Goal: Task Accomplishment & Management: Manage account settings

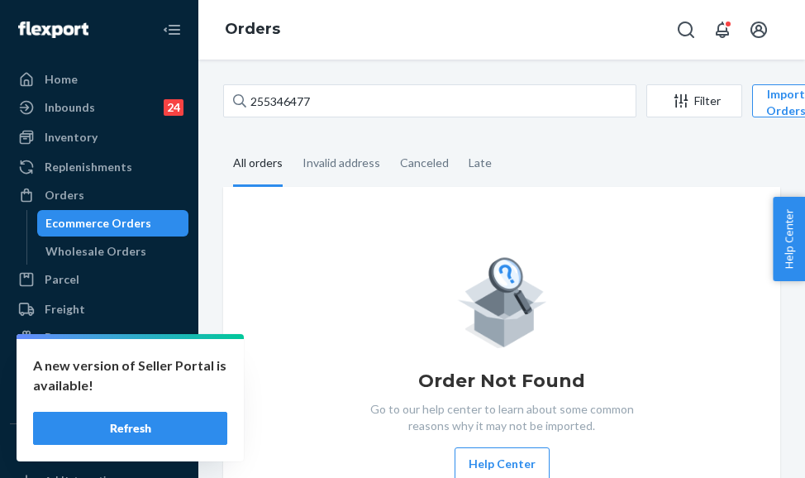
click at [216, 98] on div "255346477 Filter Import Orders Create order Ecommerce order Removal order All o…" at bounding box center [502, 315] width 582 height 462
type input "255325702"
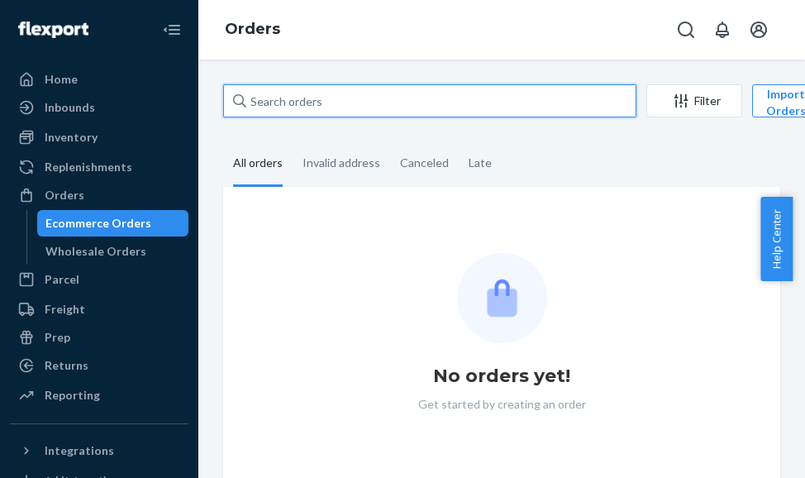
click at [325, 100] on input "text" at bounding box center [429, 100] width 413 height 33
paste input "255325702"
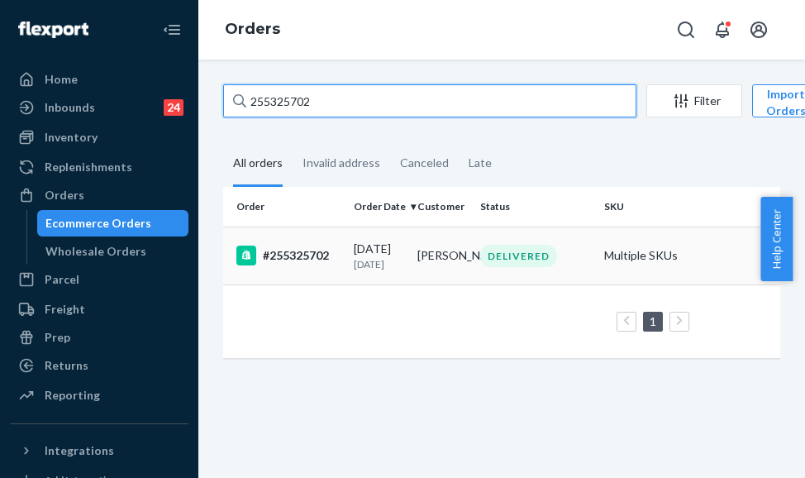
type input "255325702"
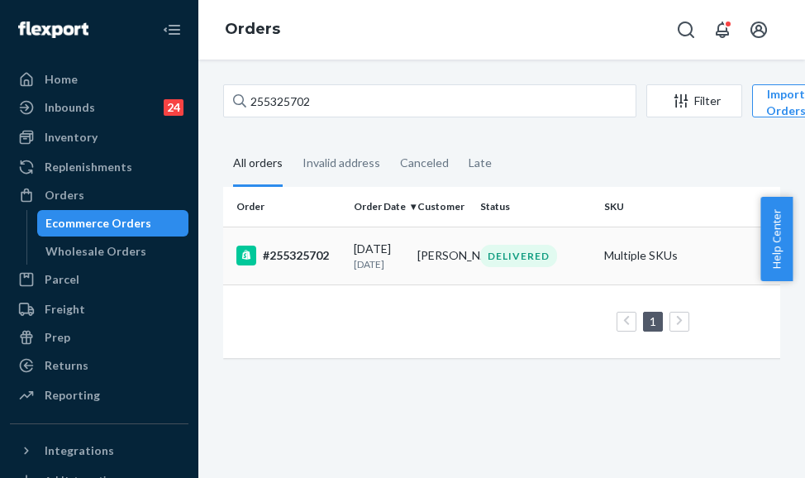
click at [332, 258] on div "#255325702" at bounding box center [288, 256] width 104 height 20
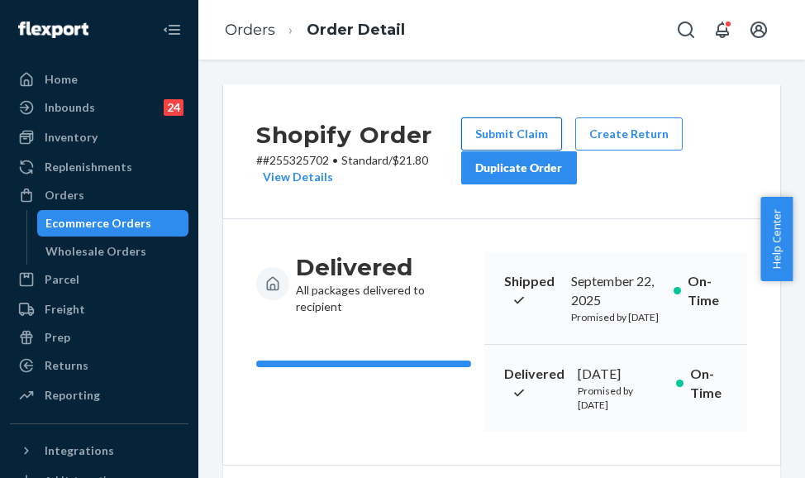
click at [511, 129] on button "Submit Claim" at bounding box center [511, 133] width 101 height 33
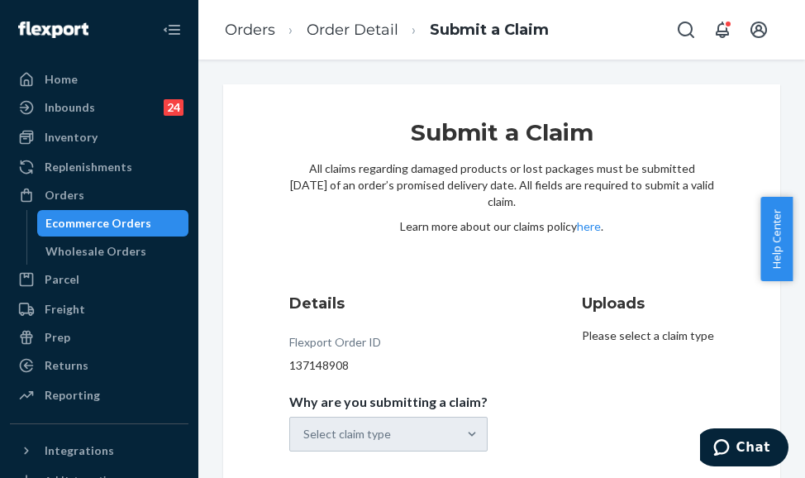
scroll to position [66, 0]
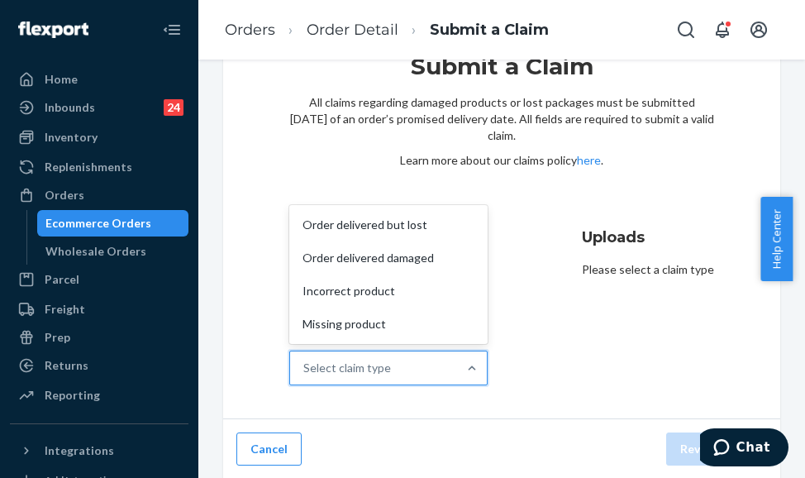
click at [402, 365] on div "Select claim type" at bounding box center [373, 367] width 167 height 33
click at [305, 365] on input "Why are you submitting a claim? option Order delivered but lost focused, 1 of 4…" at bounding box center [304, 368] width 2 height 17
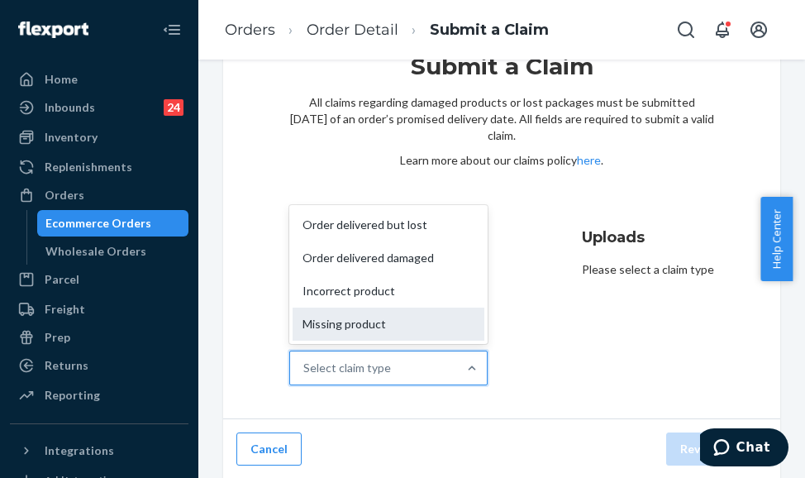
click at [397, 328] on div "Missing product" at bounding box center [389, 324] width 192 height 33
click at [305, 360] on input "Why are you submitting a claim? option Missing product focused, 0 of 4. 4 resul…" at bounding box center [304, 368] width 2 height 17
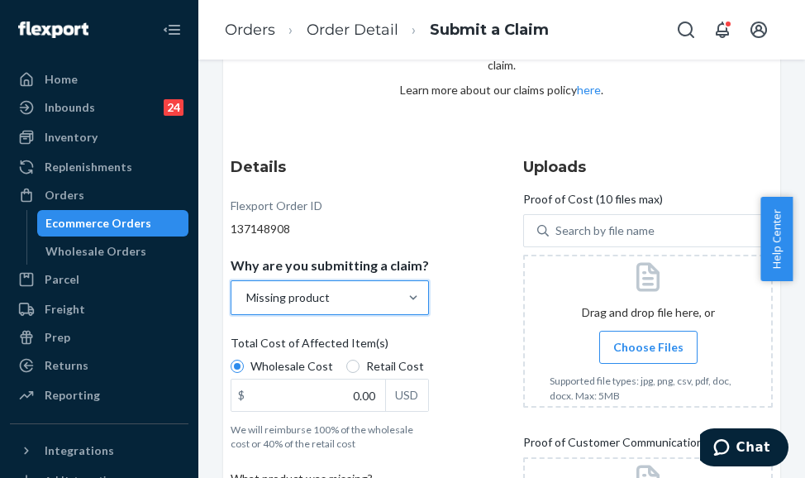
scroll to position [231, 0]
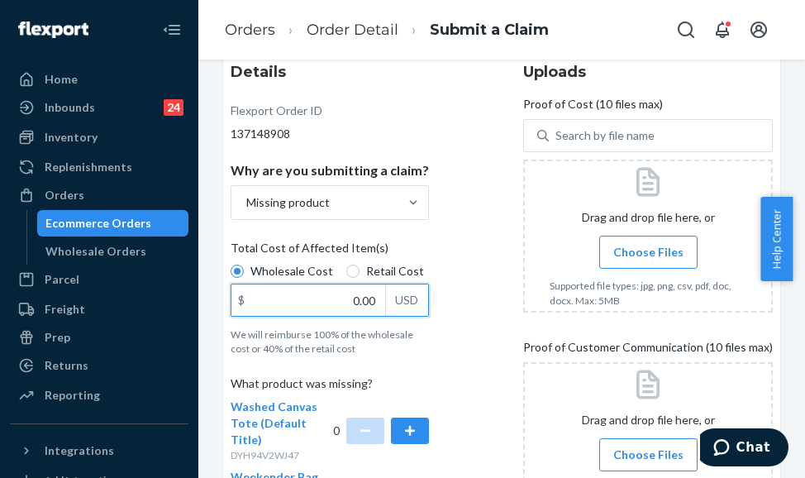
click at [350, 304] on input "0.00" at bounding box center [308, 299] width 154 height 31
type input "120.00"
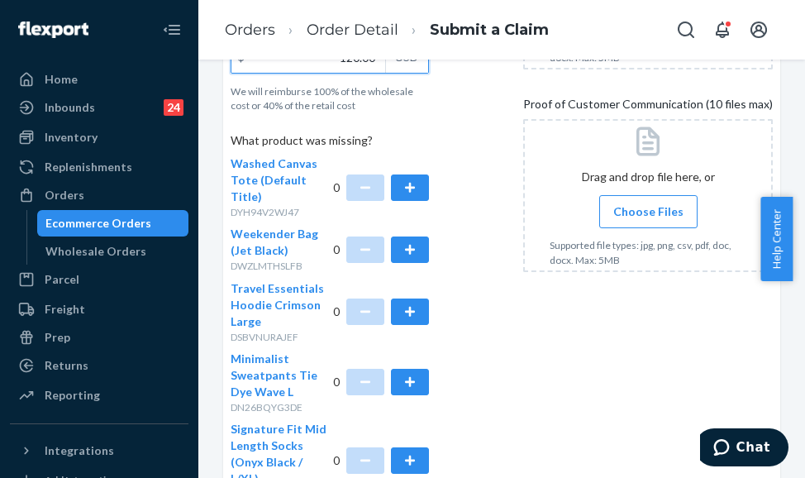
scroll to position [480, 0]
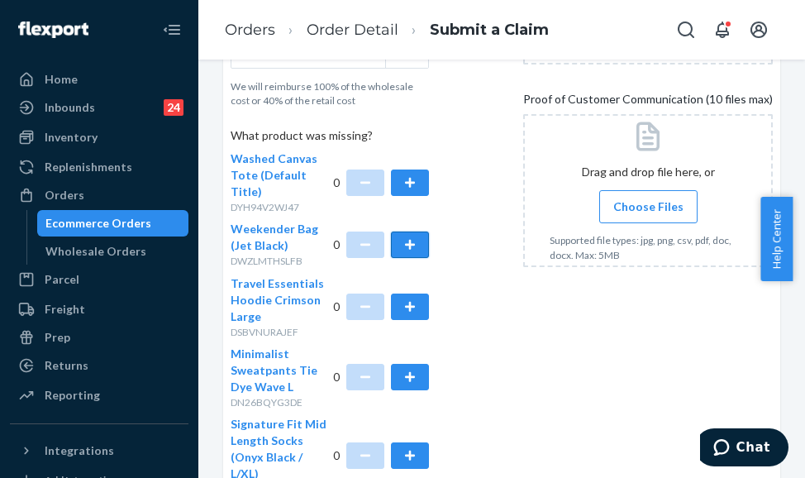
click at [402, 246] on button "button" at bounding box center [410, 244] width 38 height 26
click at [394, 315] on button "button" at bounding box center [410, 306] width 38 height 26
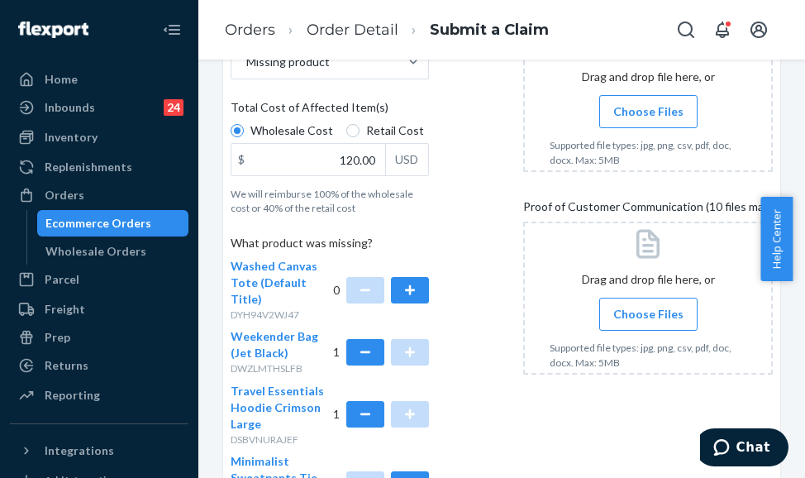
scroll to position [149, 0]
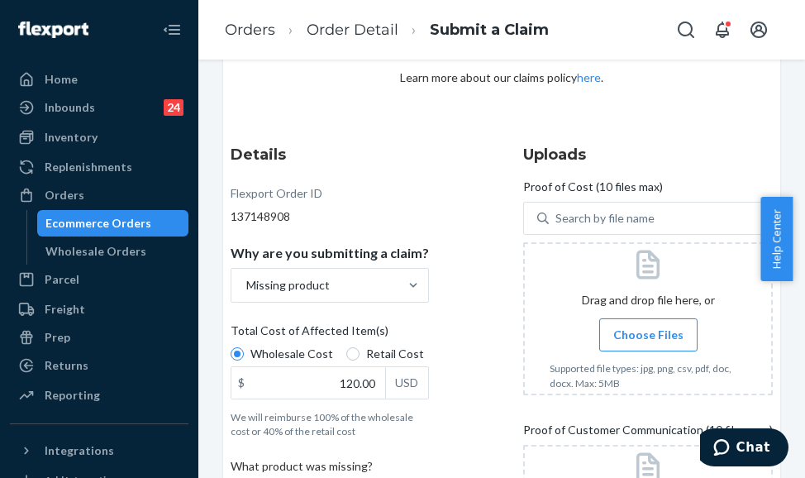
click at [631, 341] on span "Choose Files" at bounding box center [648, 335] width 70 height 17
click at [648, 341] on input "Choose Files" at bounding box center [648, 335] width 1 height 18
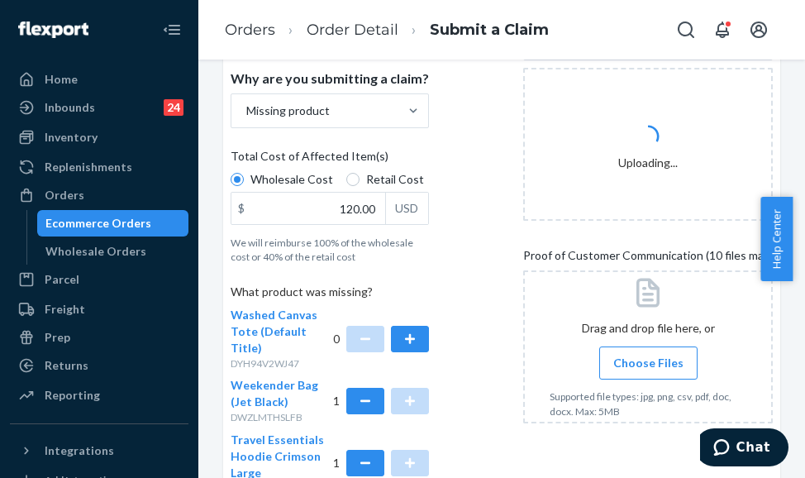
scroll to position [397, 0]
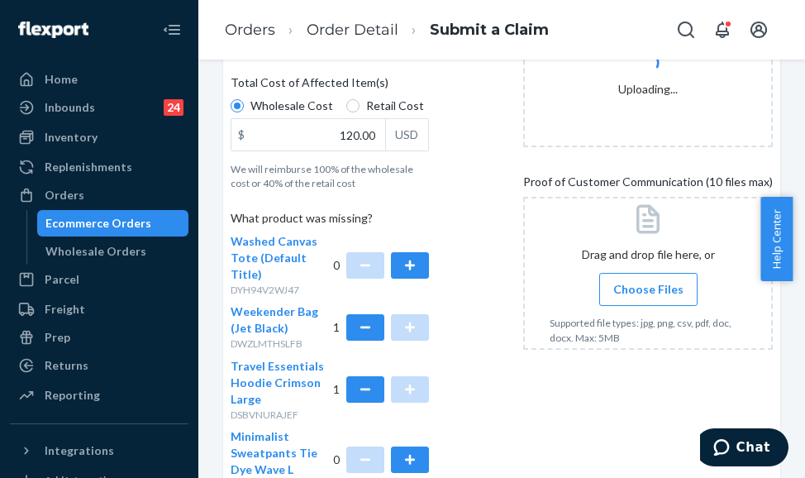
click at [599, 292] on label "Choose Files" at bounding box center [648, 289] width 98 height 33
click at [648, 292] on input "Choose Files" at bounding box center [648, 289] width 1 height 18
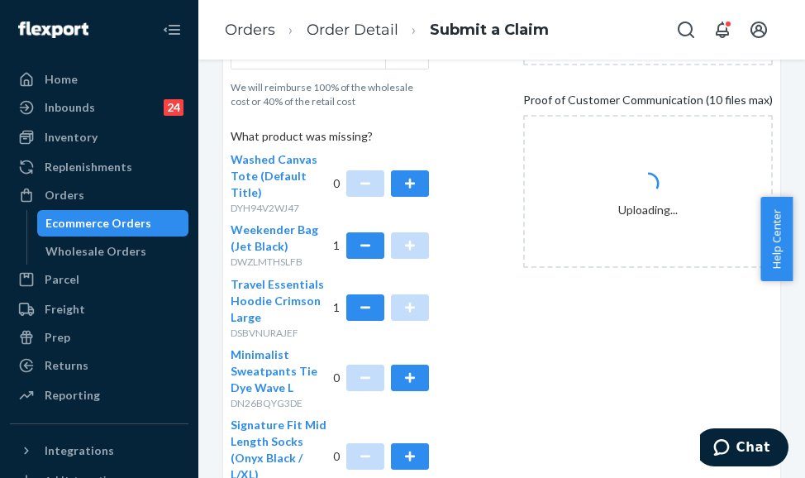
scroll to position [719, 0]
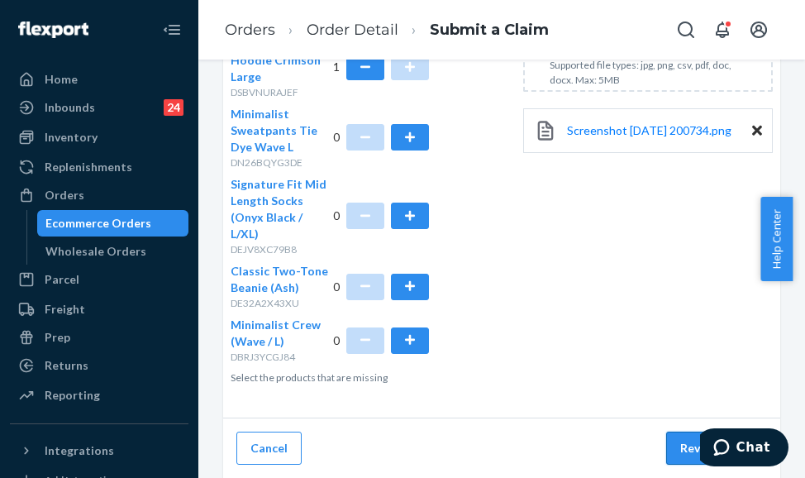
click at [666, 445] on button "Review Claim" at bounding box center [716, 448] width 101 height 33
click at [680, 441] on button "Review Claim" at bounding box center [716, 448] width 101 height 33
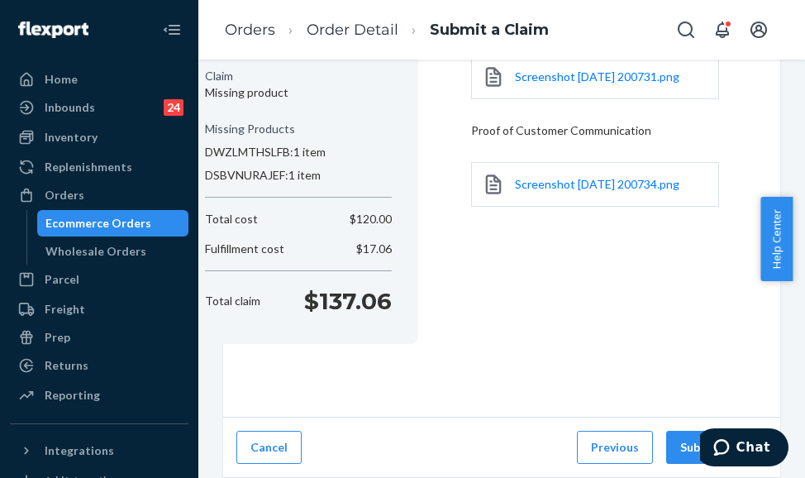
scroll to position [236, 0]
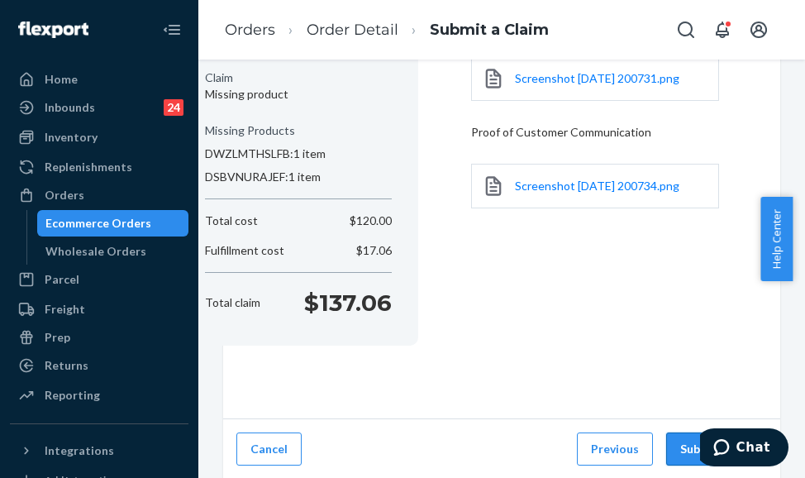
click at [670, 451] on button "Submit Claim" at bounding box center [716, 448] width 101 height 33
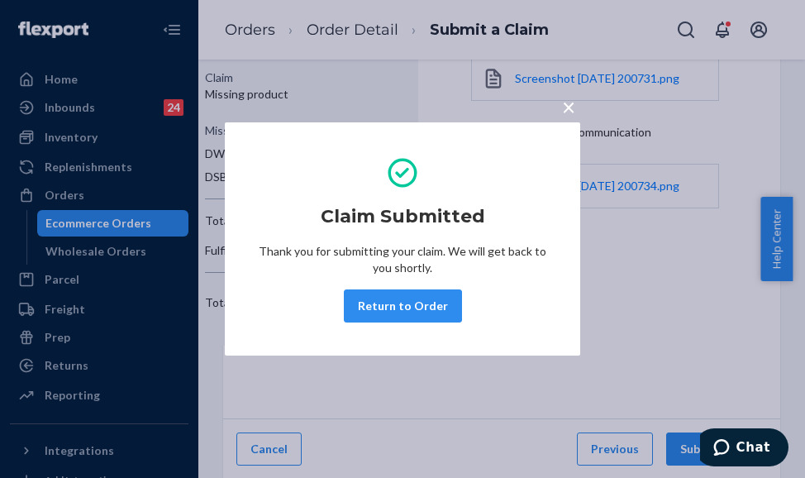
click at [567, 102] on span "×" at bounding box center [568, 107] width 13 height 28
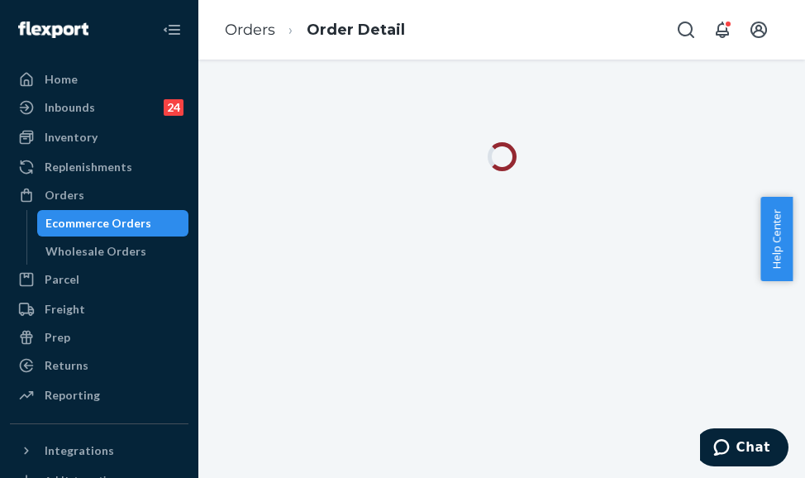
click at [251, 41] on ol "Orders Order Detail" at bounding box center [315, 30] width 207 height 49
click at [245, 31] on link "Orders" at bounding box center [250, 30] width 50 height 18
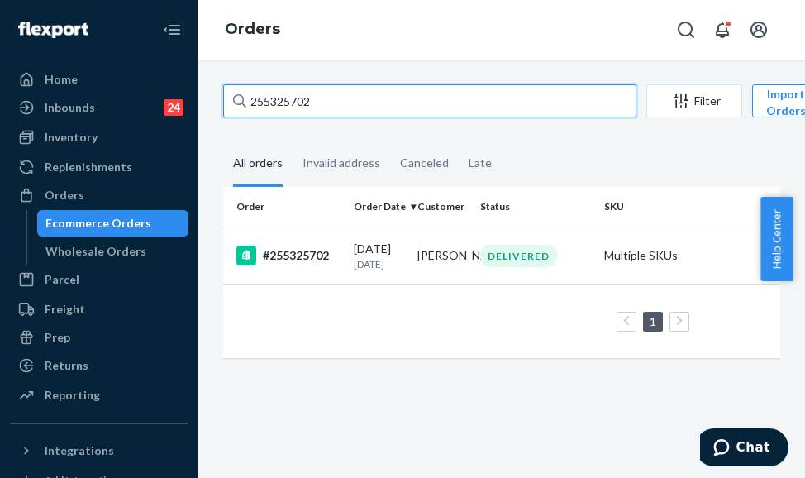
click at [294, 95] on input "255325702" at bounding box center [429, 100] width 413 height 33
paste input "498012"
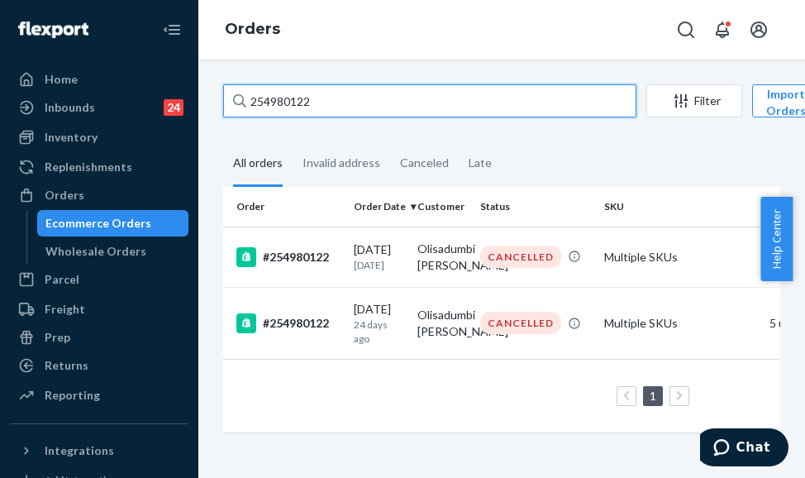
type input "254980122"
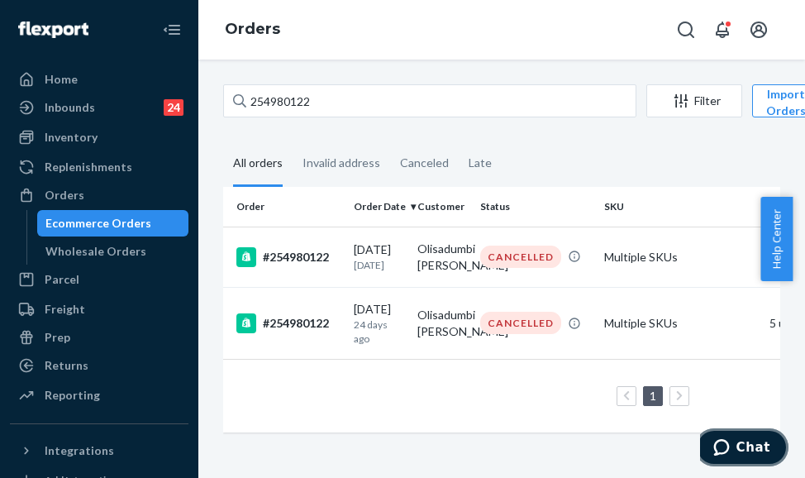
click at [744, 448] on span "Chat" at bounding box center [754, 447] width 34 height 15
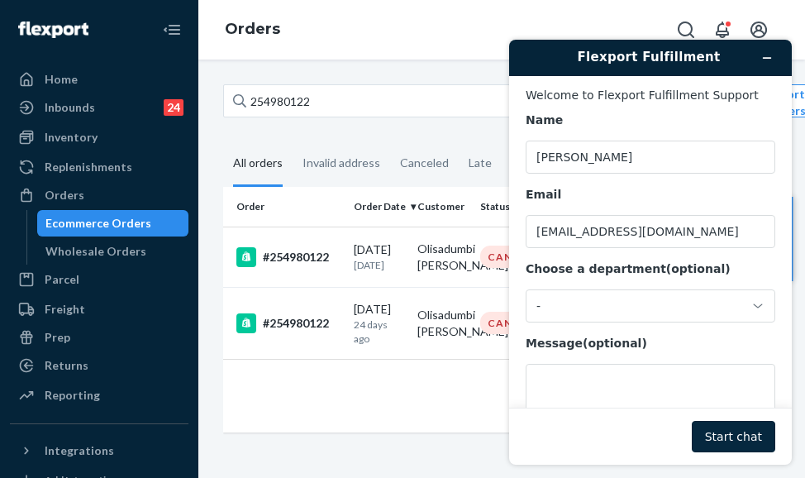
click at [736, 438] on button "Start chat" at bounding box center [733, 436] width 83 height 31
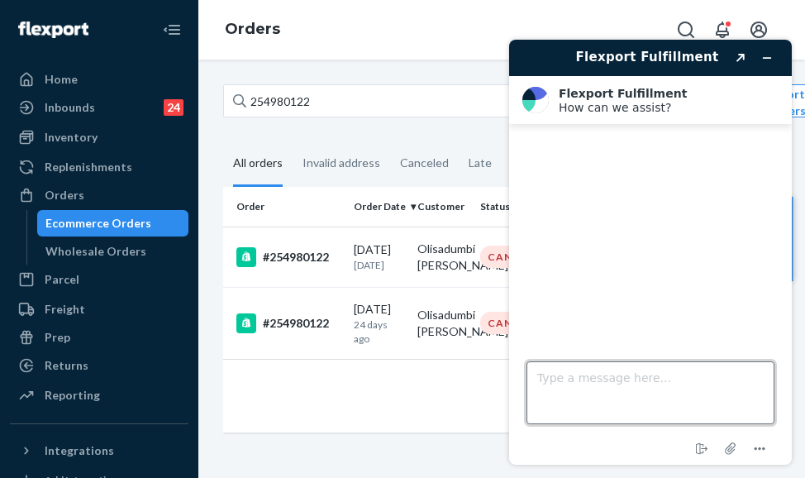
click at [599, 402] on textarea "Type a message here..." at bounding box center [651, 392] width 248 height 63
paste textarea "254980122"
type textarea "254980122"
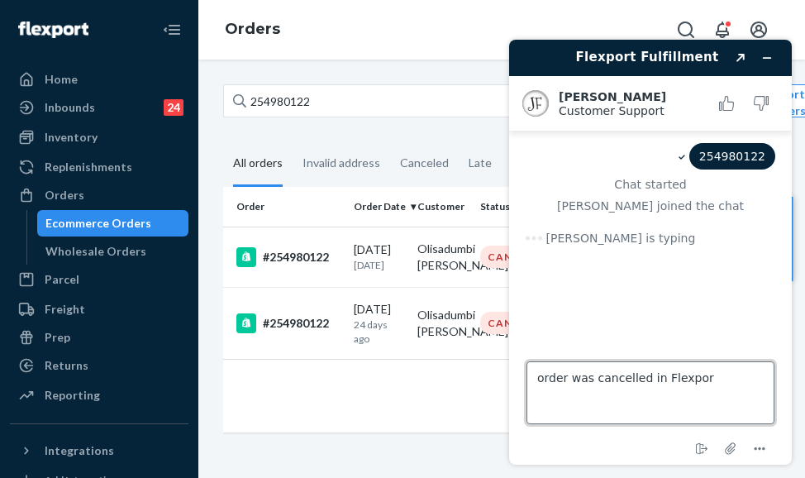
type textarea "order was cancelled in [GEOGRAPHIC_DATA]"
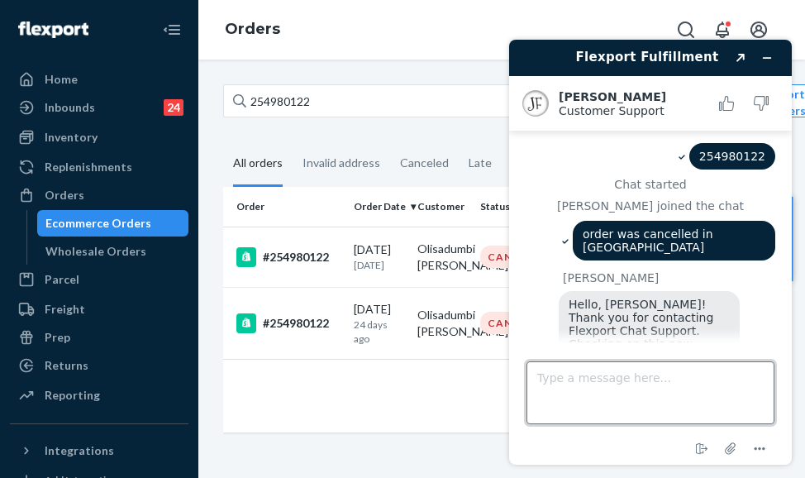
scroll to position [16, 0]
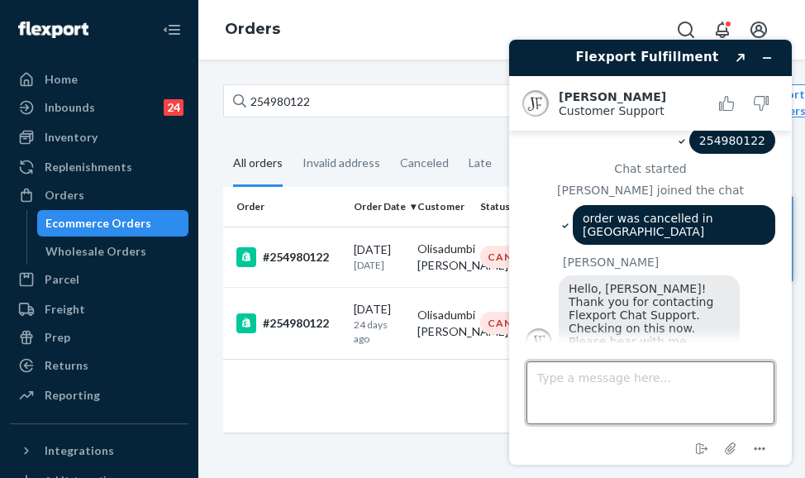
click at [635, 387] on textarea "Type a message here..." at bounding box center [651, 392] width 248 height 63
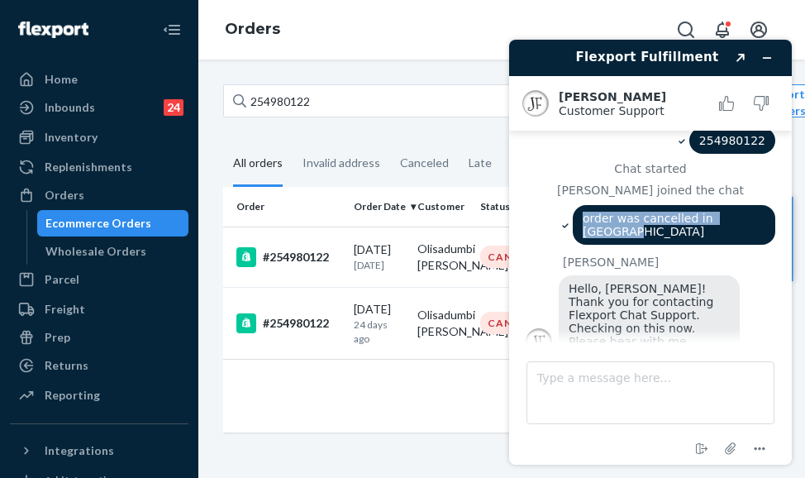
drag, startPoint x: 601, startPoint y: 226, endPoint x: 775, endPoint y: 224, distance: 174.4
click at [775, 224] on main "254980122 Chat started [PERSON_NAME] joined the chat order was cancelled in Fle…" at bounding box center [653, 237] width 270 height 212
copy span "order was cancelled in [GEOGRAPHIC_DATA]"
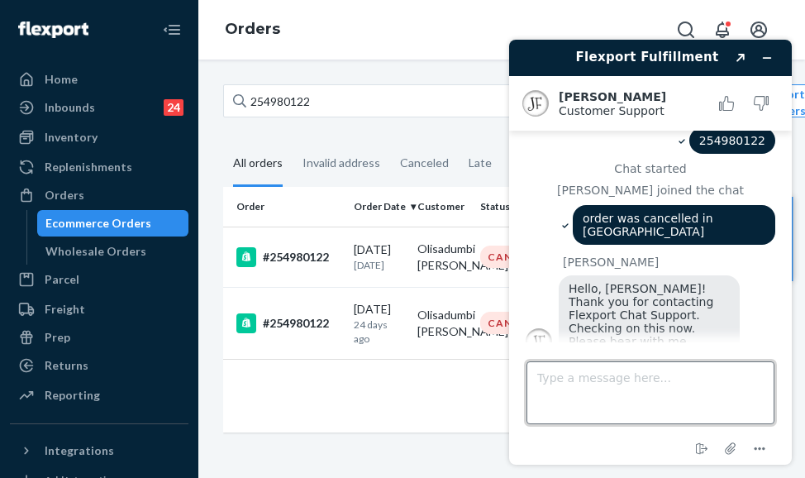
click at [577, 389] on textarea "Type a message here..." at bounding box center [651, 392] width 248 height 63
paste textarea "order was cancelled in [GEOGRAPHIC_DATA]"
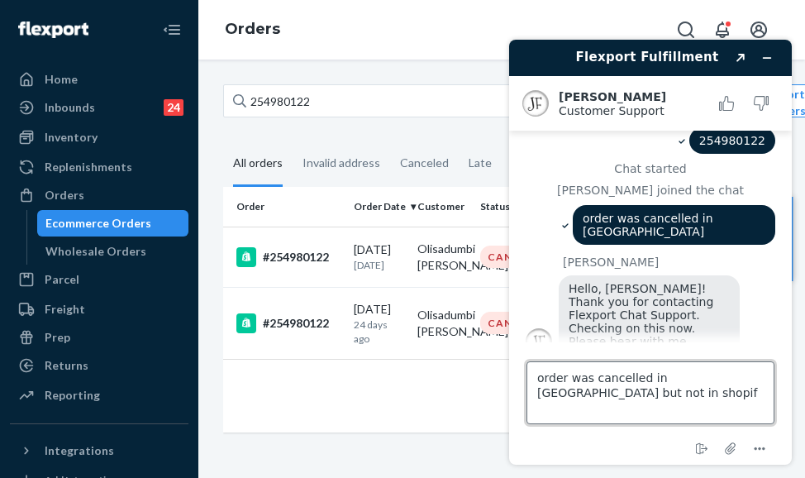
type textarea "order was cancelled in [GEOGRAPHIC_DATA] but not in shopify"
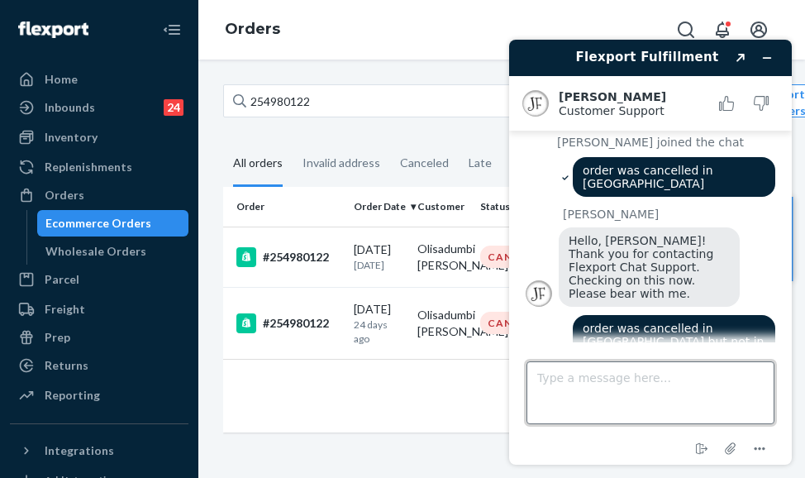
scroll to position [64, 0]
click at [400, 46] on div "Orders" at bounding box center [501, 30] width 607 height 60
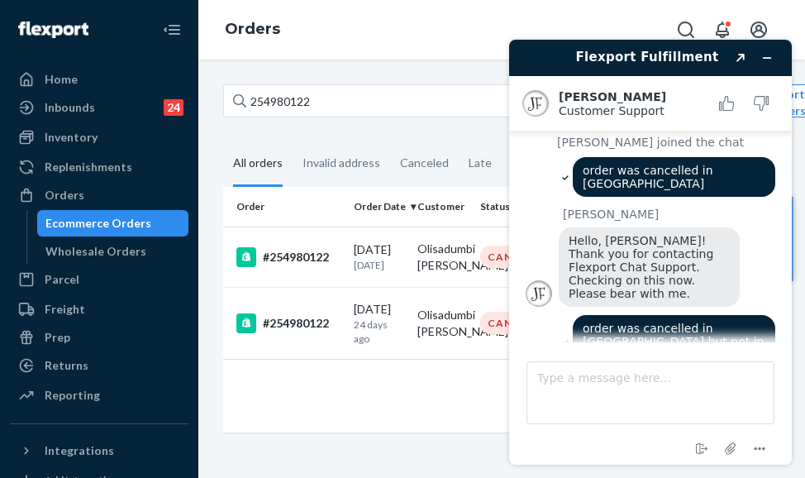
scroll to position [150, 0]
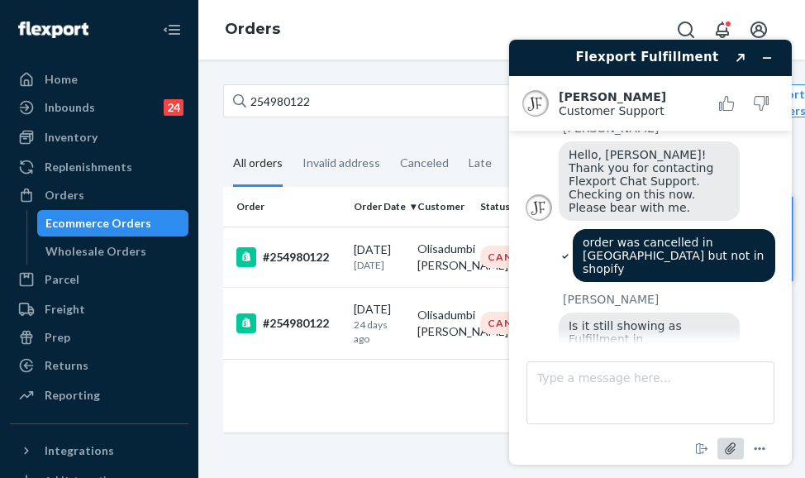
click at [732, 442] on icon "Attach file" at bounding box center [731, 448] width 31 height 31
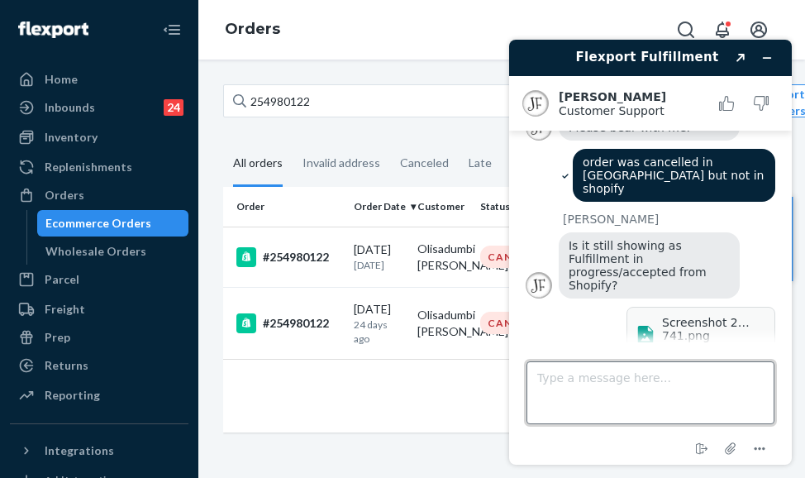
click at [667, 384] on textarea "Type a message here..." at bounding box center [651, 392] width 248 height 63
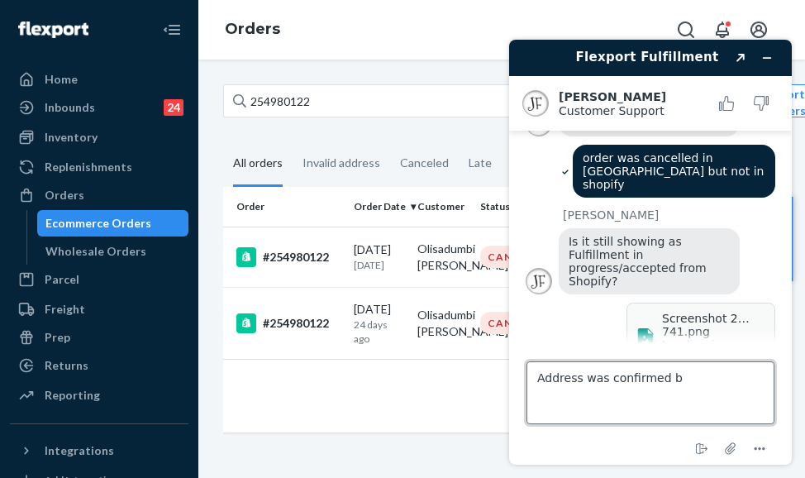
scroll to position [251, 0]
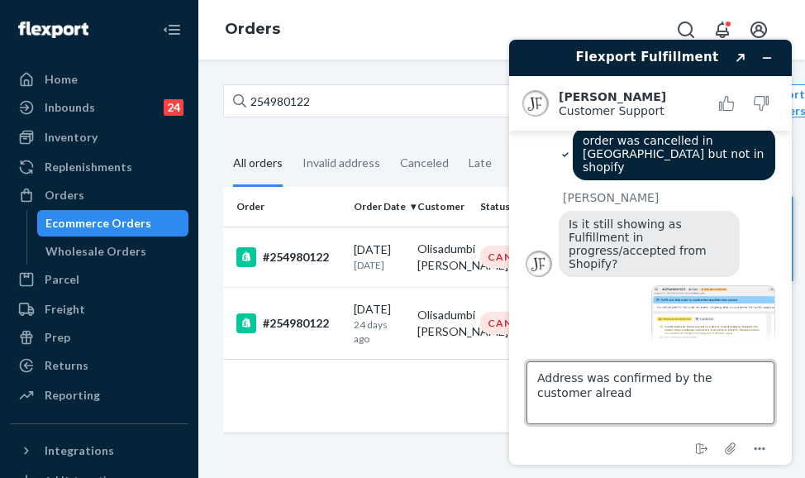
type textarea "Address was confirmed by the customer already"
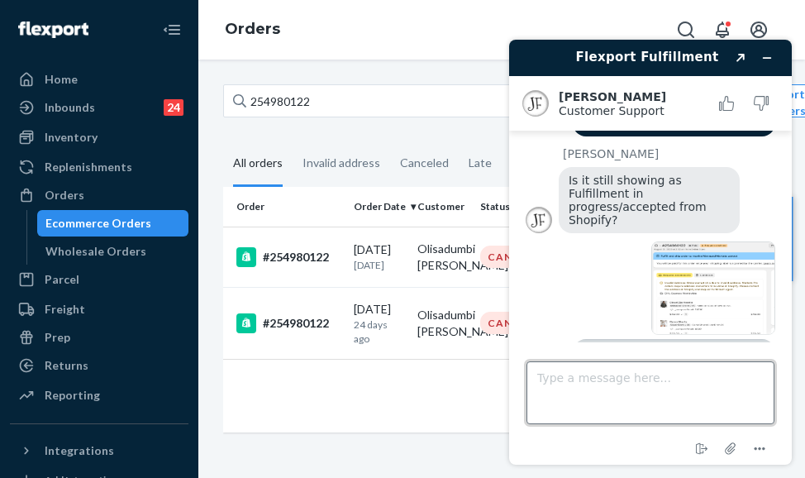
scroll to position [299, 0]
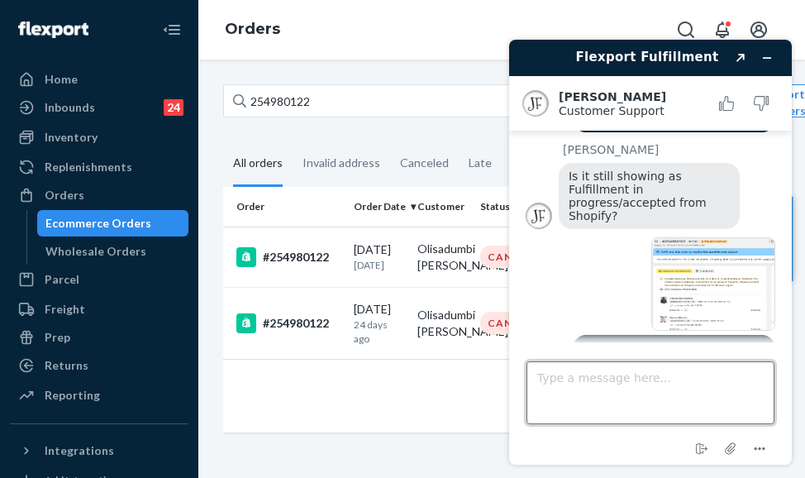
click at [620, 391] on textarea "Type a message here..." at bounding box center [651, 392] width 248 height 63
type textarea "what can be done to this?"
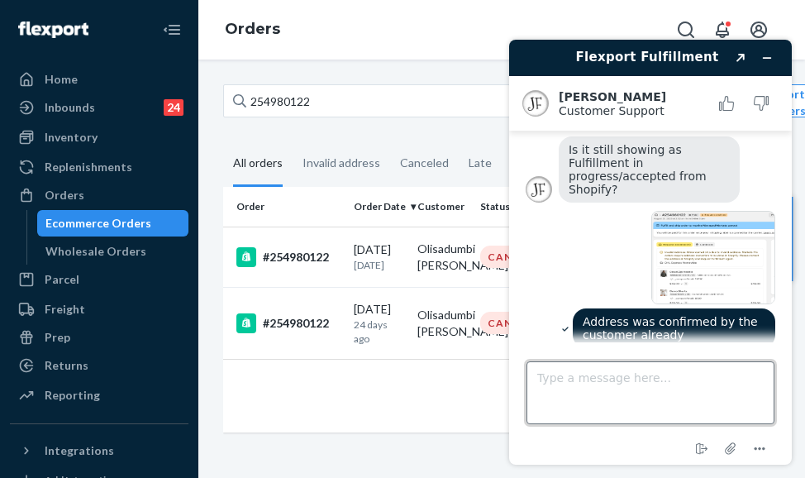
scroll to position [504, 0]
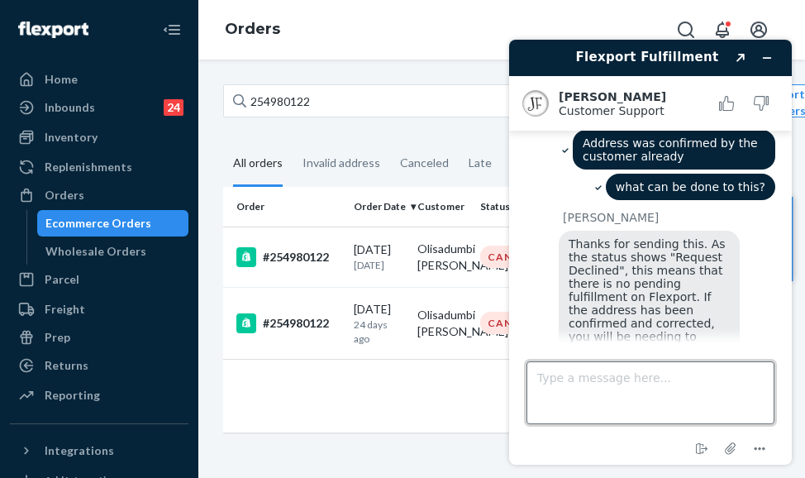
click at [608, 378] on textarea "Type a message here..." at bounding box center [651, 392] width 248 height 63
type textarea "thank you"
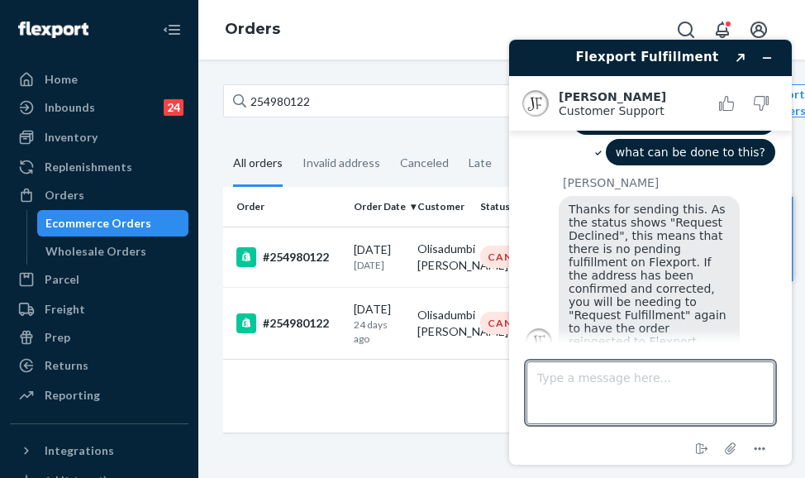
click at [446, 71] on div "254980122 Filter Import Orders Create order Ecommerce order Removal order All o…" at bounding box center [501, 269] width 607 height 418
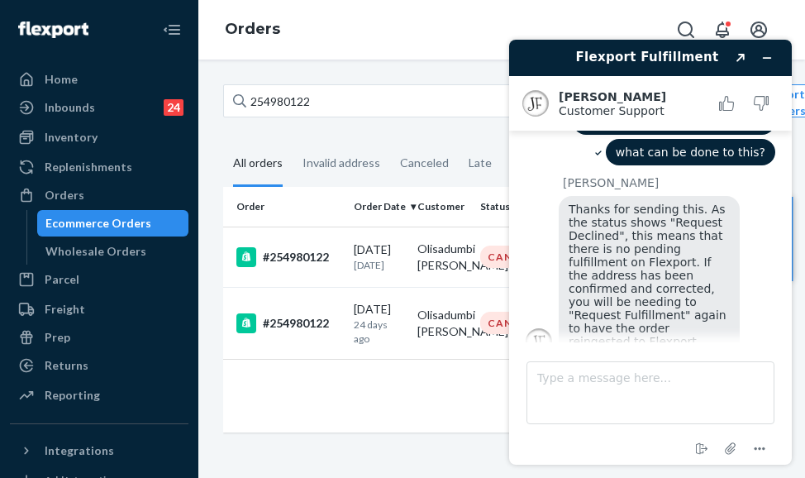
scroll to position [624, 0]
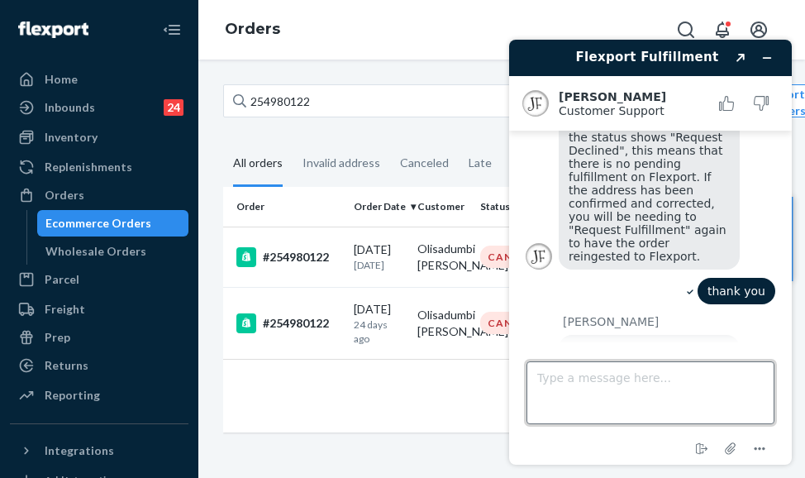
click at [618, 394] on textarea "Type a message here..." at bounding box center [651, 392] width 248 height 63
type textarea "that will be all"
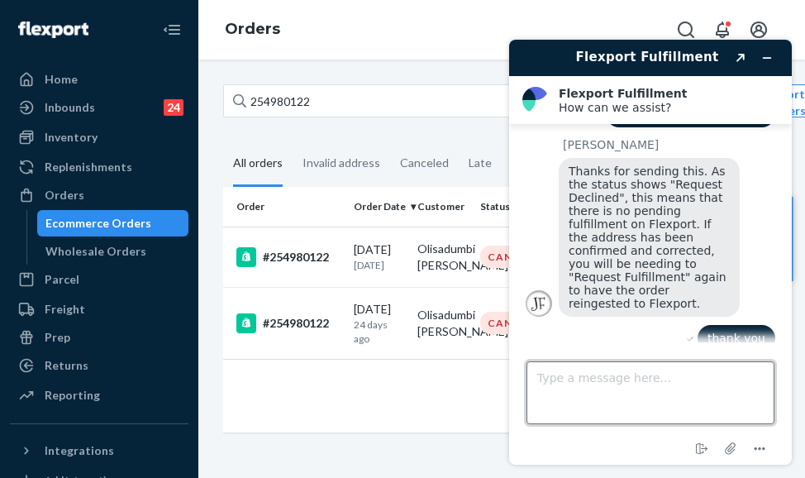
scroll to position [508, 0]
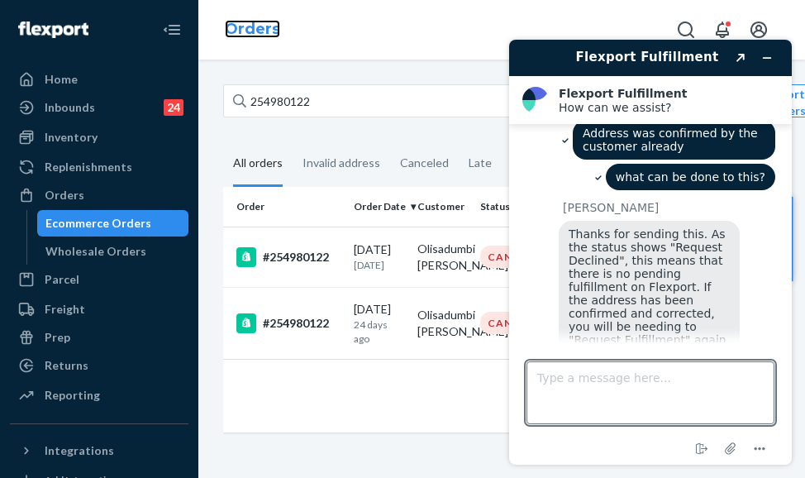
click at [260, 30] on link "Orders" at bounding box center [252, 29] width 55 height 18
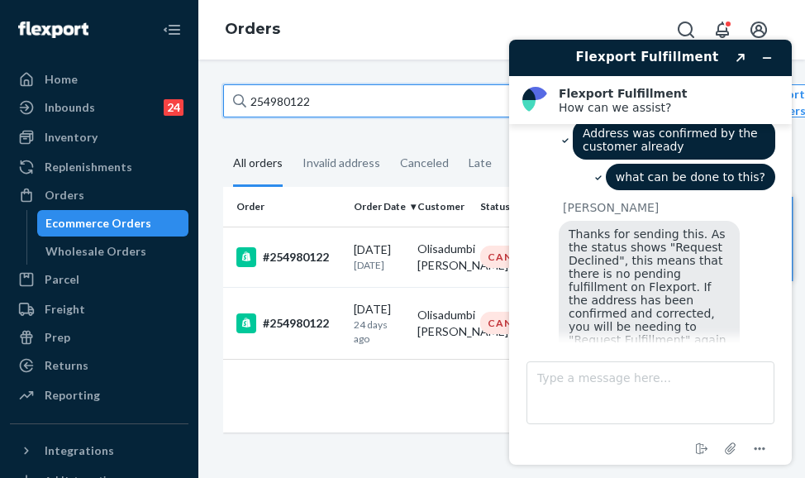
drag, startPoint x: 322, startPoint y: 97, endPoint x: 210, endPoint y: 97, distance: 111.6
click at [211, 97] on div "254980122 Filter Import Orders Create order Ecommerce order Removal order All o…" at bounding box center [502, 266] width 582 height 365
paste input "5167321"
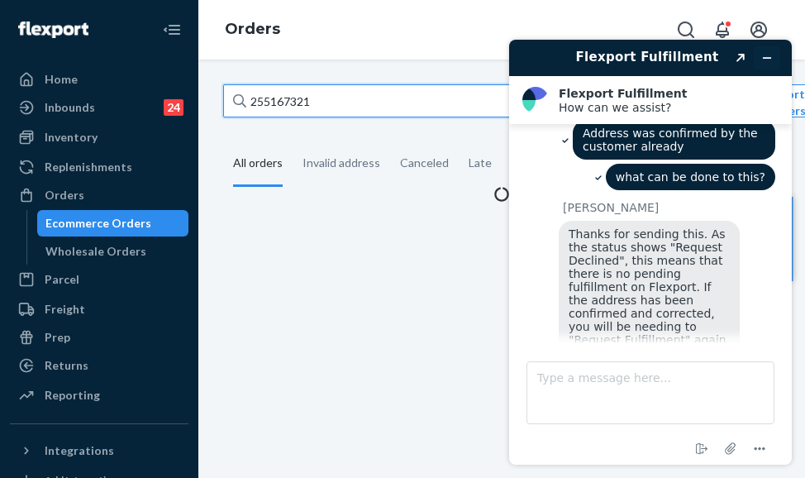
type input "255167321"
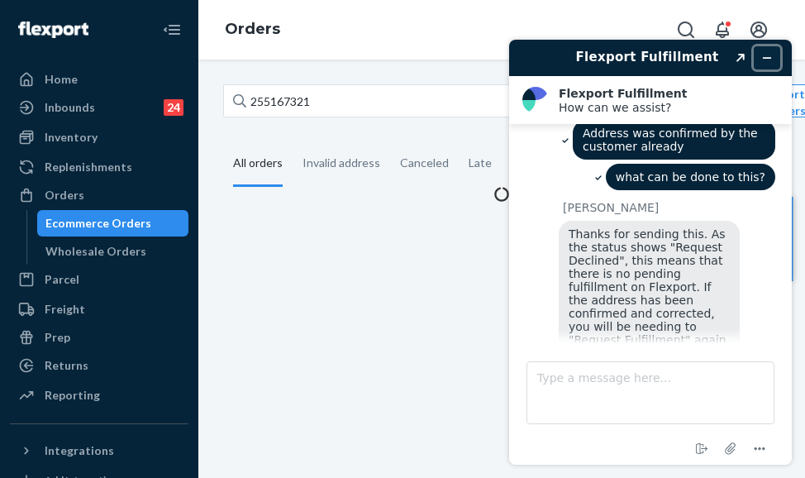
click at [766, 58] on icon "Minimize widget" at bounding box center [767, 58] width 7 height 0
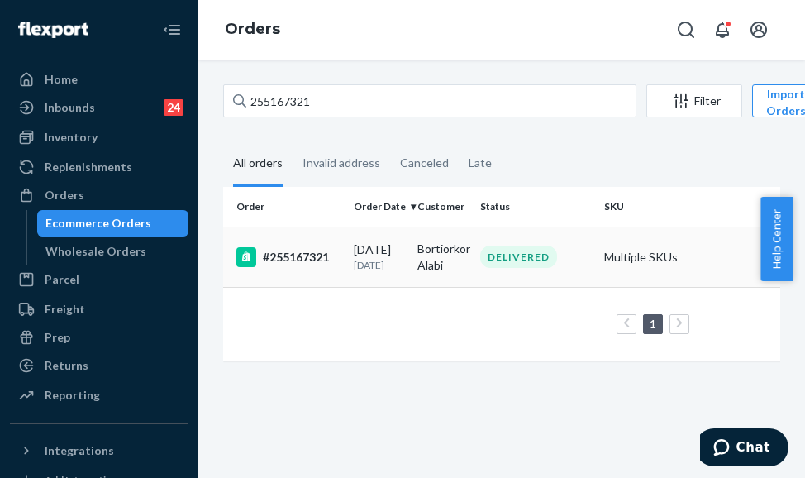
click at [336, 260] on div "#255167321" at bounding box center [288, 257] width 104 height 20
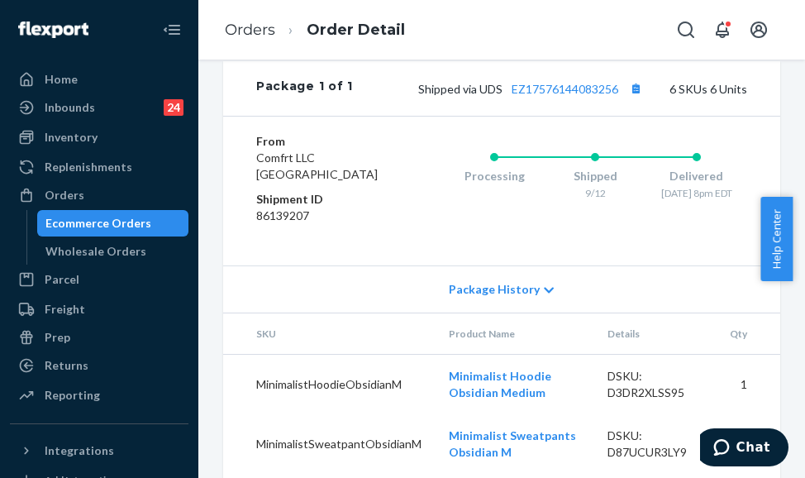
scroll to position [1075, 0]
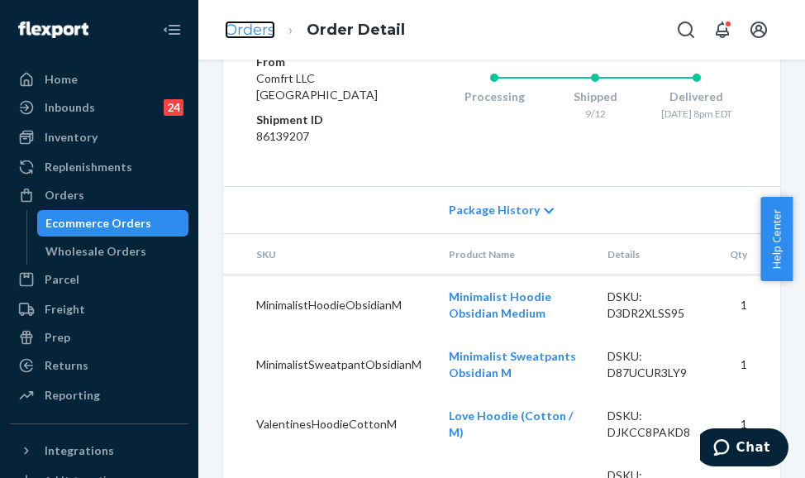
click at [250, 25] on link "Orders" at bounding box center [250, 30] width 50 height 18
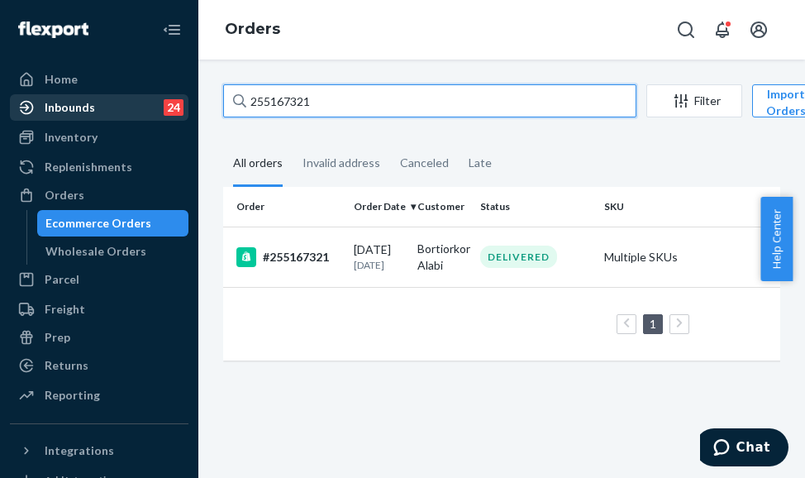
drag, startPoint x: 341, startPoint y: 105, endPoint x: 170, endPoint y: 93, distance: 170.7
click at [170, 93] on div "Home Inbounds 24 Shipping Plans Problems 24 Inventory Products Replenishments O…" at bounding box center [402, 239] width 805 height 478
paste input "225796"
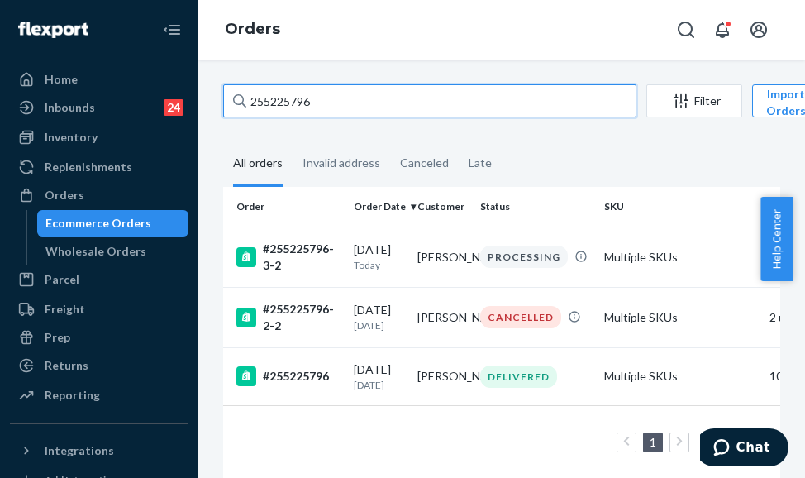
click at [304, 102] on input "255225796" at bounding box center [429, 100] width 413 height 33
click at [304, 103] on input "255225796" at bounding box center [429, 100] width 413 height 33
paste input "321899"
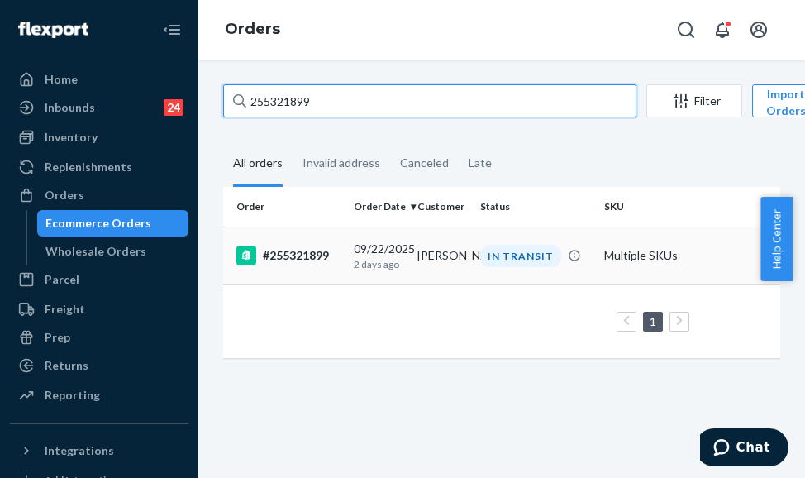
type input "255321899"
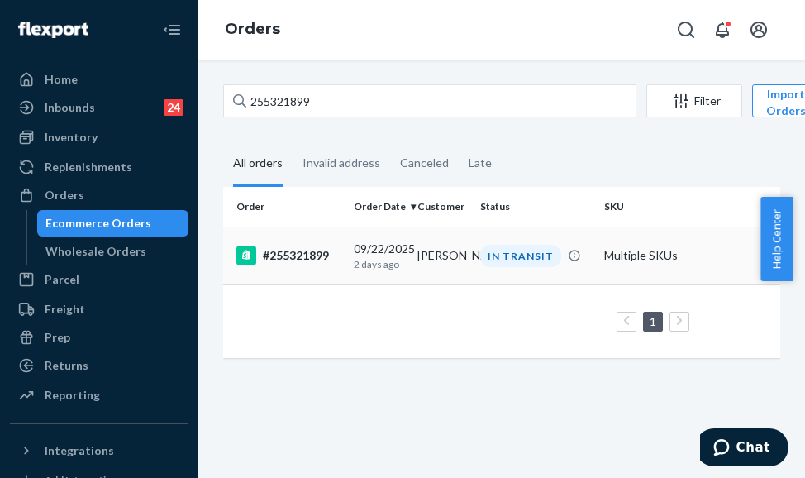
click at [326, 265] on div "#255321899" at bounding box center [288, 256] width 104 height 20
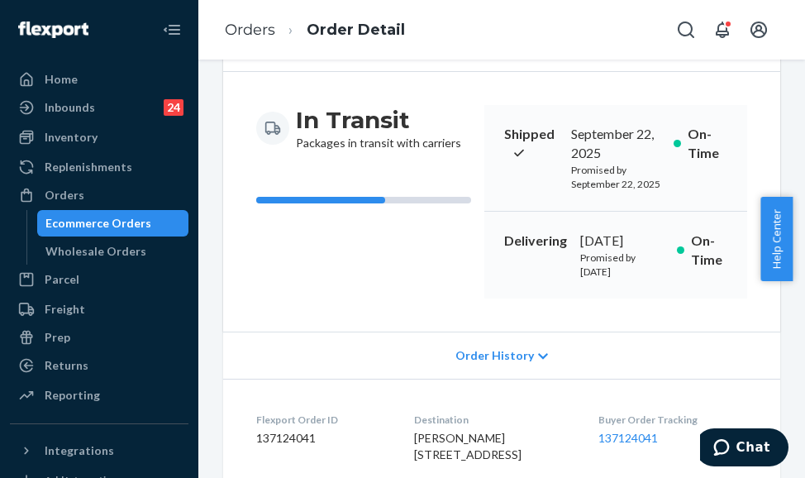
scroll to position [165, 0]
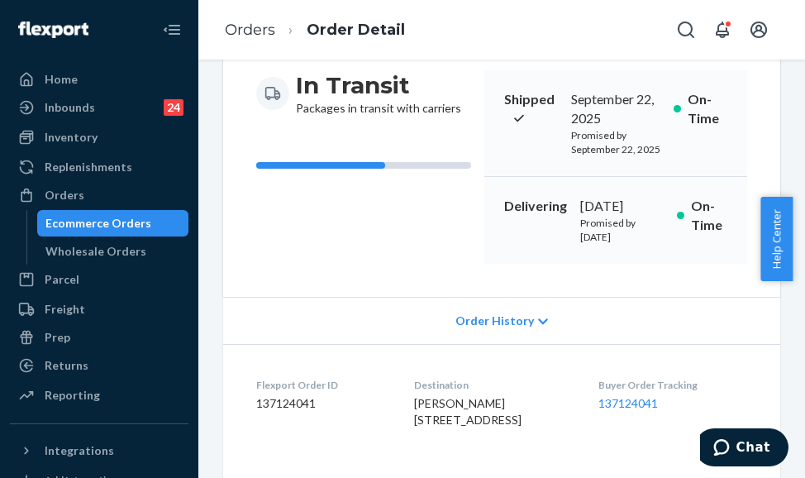
drag, startPoint x: 496, startPoint y: 234, endPoint x: 633, endPoint y: 254, distance: 138.7
click at [633, 254] on div "Delivering [DATE] Promised by [DATE] On-Time" at bounding box center [615, 220] width 263 height 87
copy div "Delivering [DATE]"
click at [534, 260] on div "Delivering [DATE] Promised by [DATE] On-Time" at bounding box center [615, 220] width 263 height 87
drag, startPoint x: 572, startPoint y: 271, endPoint x: 649, endPoint y: 287, distance: 78.5
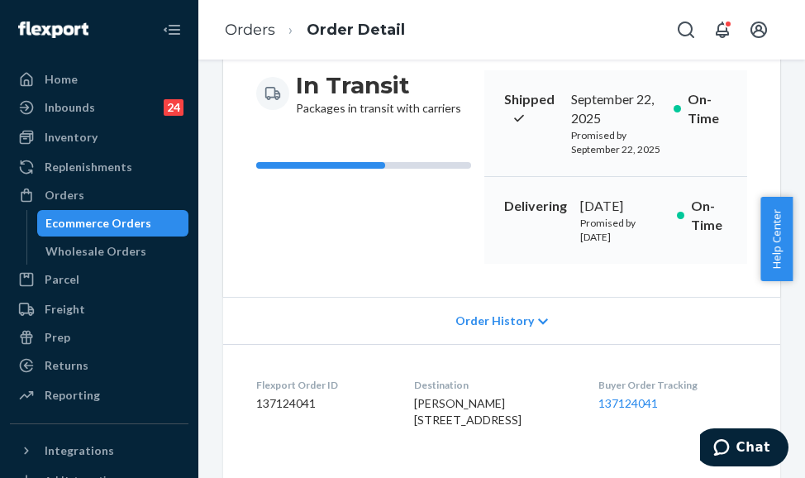
click at [649, 264] on div "Delivering [DATE] Promised by [DATE] On-Time" at bounding box center [615, 220] width 263 height 87
copy p "Promised by [DATE]"
click at [252, 36] on link "Orders" at bounding box center [250, 30] width 50 height 18
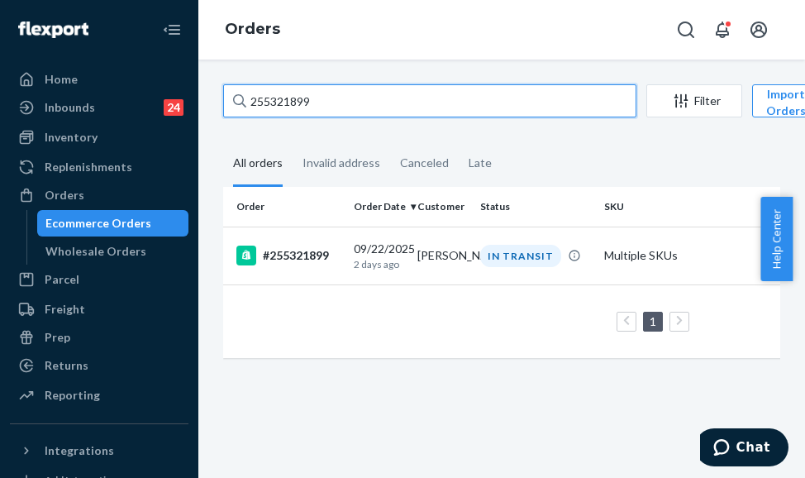
drag, startPoint x: 343, startPoint y: 111, endPoint x: 207, endPoint y: 99, distance: 136.9
click at [207, 99] on div "255321899 Filter Import Orders Create order Ecommerce order Removal order All o…" at bounding box center [501, 269] width 607 height 418
paste input "4066"
type input "255324066"
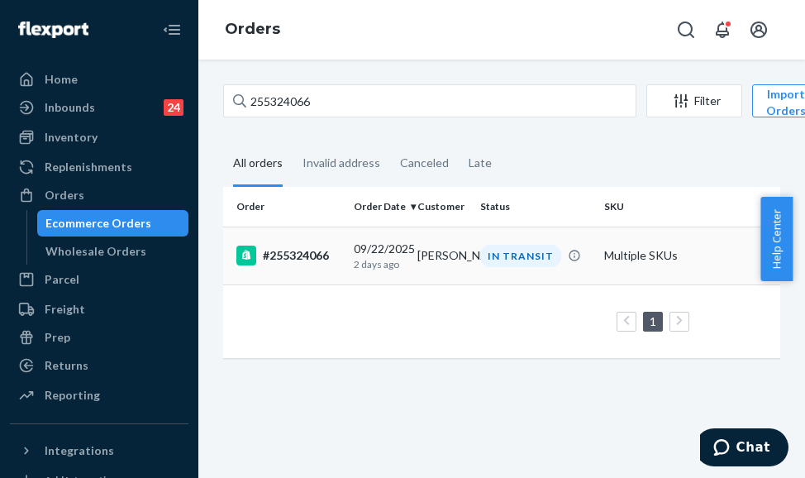
click at [329, 257] on div "#255324066" at bounding box center [288, 256] width 104 height 20
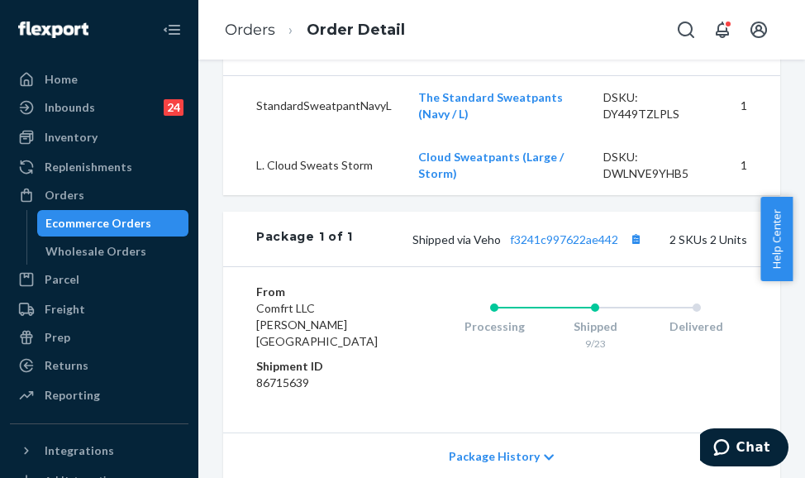
scroll to position [661, 0]
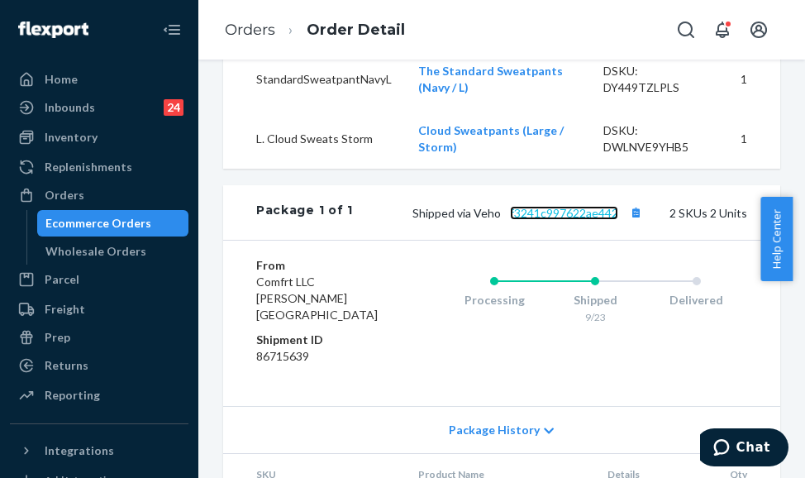
click at [534, 220] on link "f3241c997622ae442" at bounding box center [564, 213] width 108 height 14
drag, startPoint x: 395, startPoint y: 292, endPoint x: 608, endPoint y: 286, distance: 213.4
click at [608, 223] on div "Shipped via Veho f3241c997622ae442 2 SKUs 2 Units" at bounding box center [550, 212] width 394 height 21
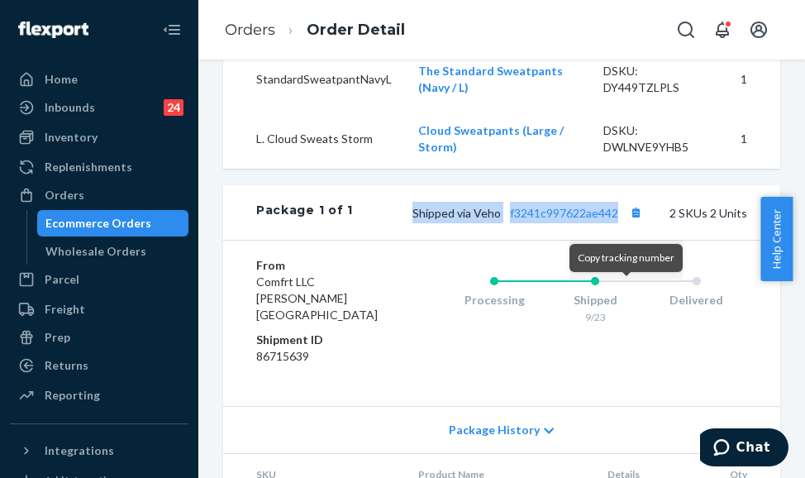
copy span "Shipped via Veho f3241c997622ae442"
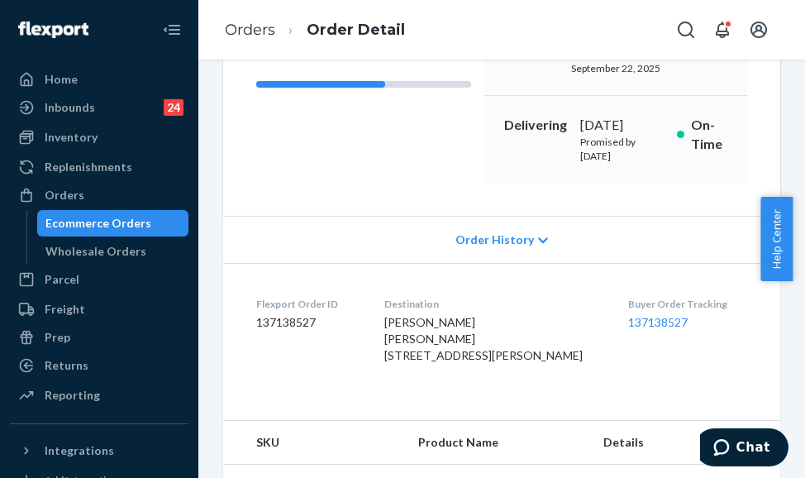
scroll to position [165, 0]
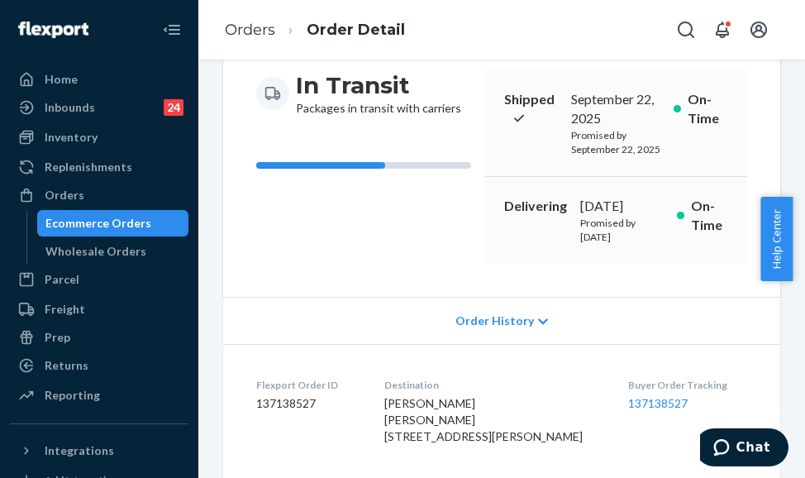
drag, startPoint x: 489, startPoint y: 217, endPoint x: 628, endPoint y: 243, distance: 141.2
click at [628, 243] on div "Delivering [DATE] Promised by [DATE] On-Time" at bounding box center [615, 220] width 263 height 87
copy div "Delivering [DATE]"
click at [730, 446] on icon "Chat" at bounding box center [721, 447] width 17 height 17
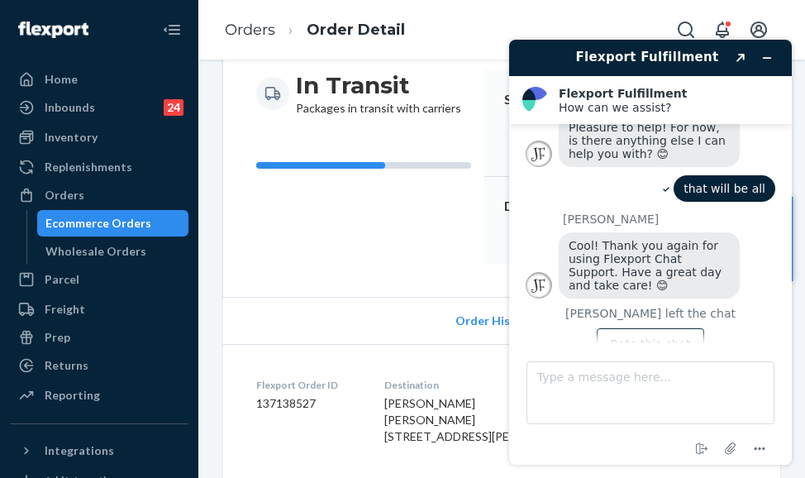
scroll to position [590, 0]
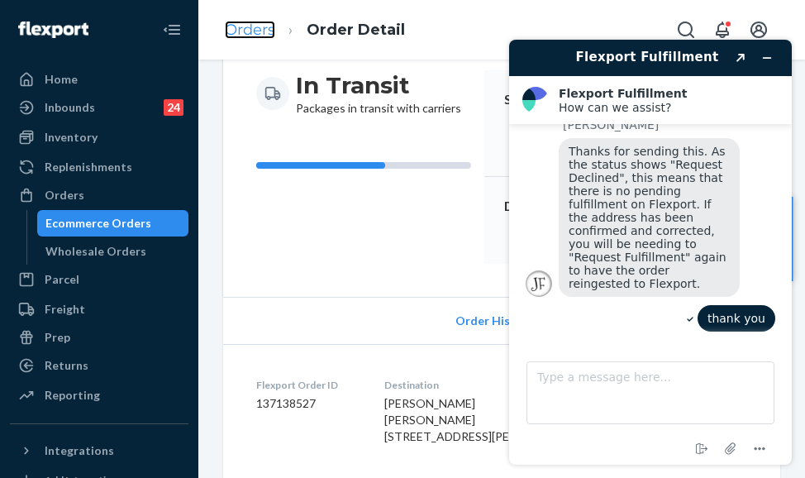
click at [250, 31] on link "Orders" at bounding box center [250, 30] width 50 height 18
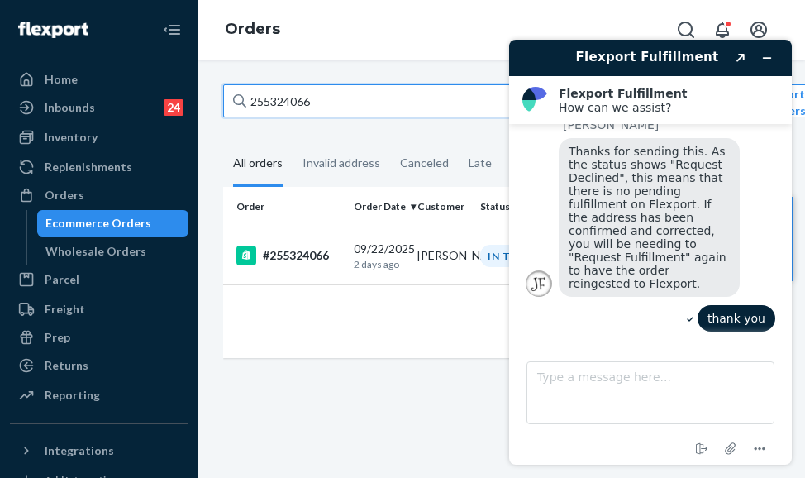
drag, startPoint x: 342, startPoint y: 93, endPoint x: 246, endPoint y: 113, distance: 98.1
click at [246, 113] on input "255324066" at bounding box center [429, 100] width 413 height 33
paste input "092013"
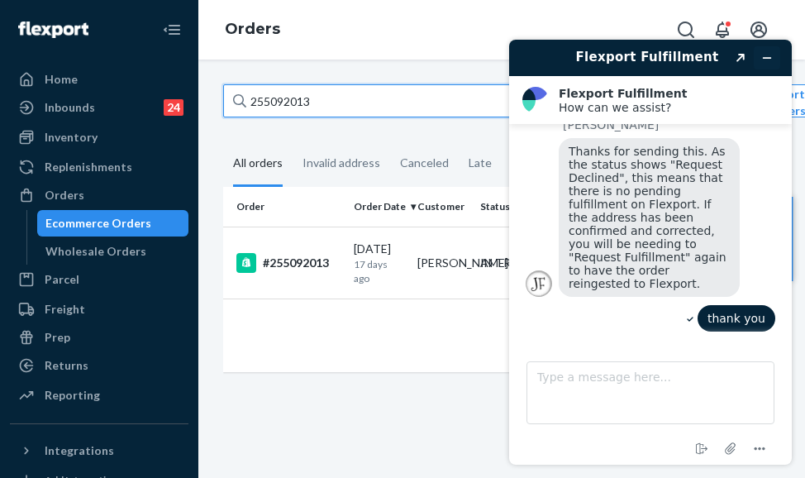
type input "255092013"
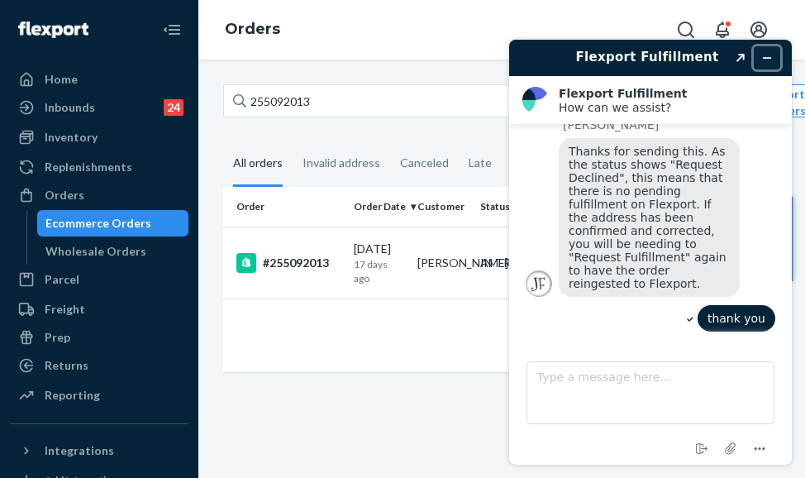
click at [766, 60] on icon "Minimize widget" at bounding box center [767, 58] width 12 height 12
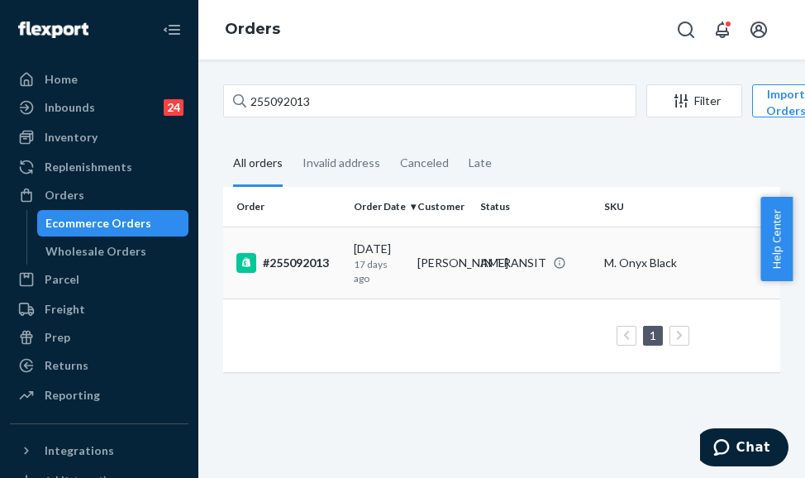
click at [387, 266] on p "17 days ago" at bounding box center [379, 271] width 50 height 28
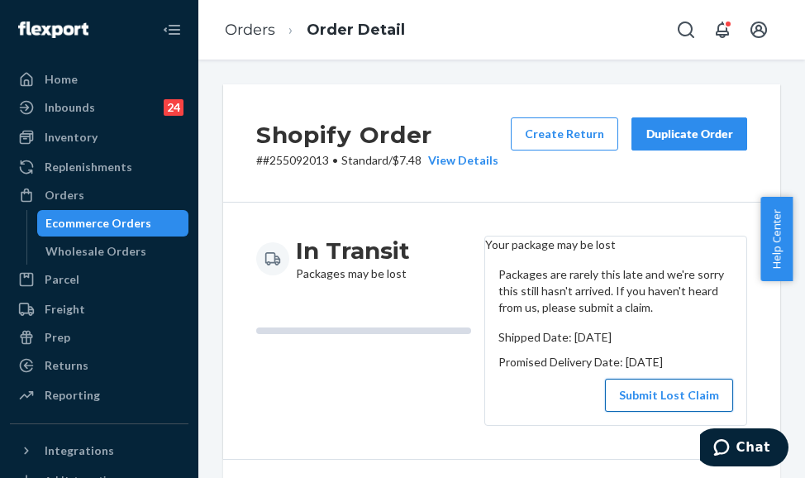
click at [670, 412] on button "Submit Lost Claim" at bounding box center [669, 395] width 128 height 33
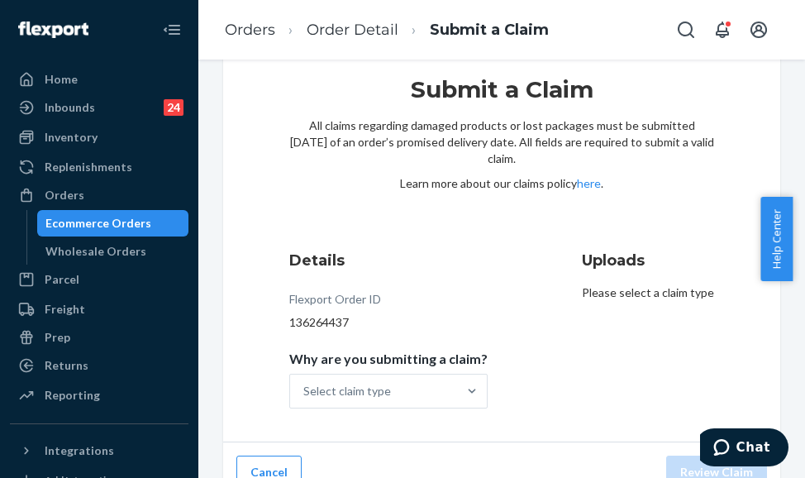
scroll to position [66, 0]
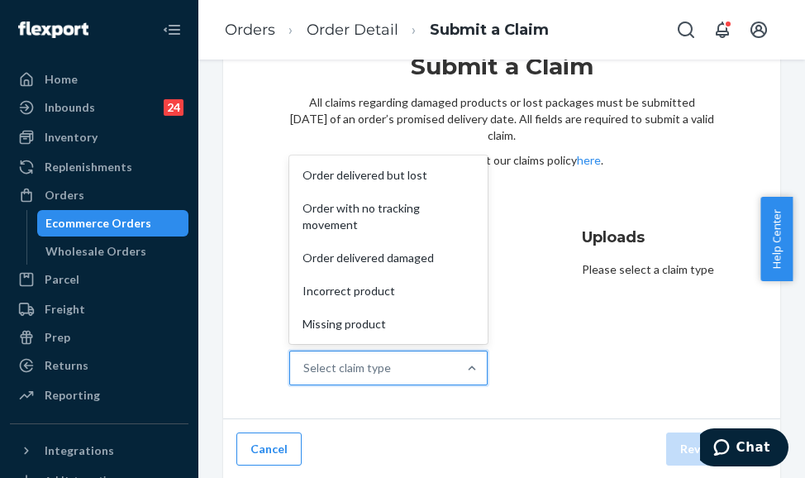
click at [400, 374] on div "Select claim type" at bounding box center [373, 367] width 167 height 33
click at [305, 374] on input "Why are you submitting a claim? option Order delivered but lost focused, 1 of 5…" at bounding box center [304, 368] width 2 height 17
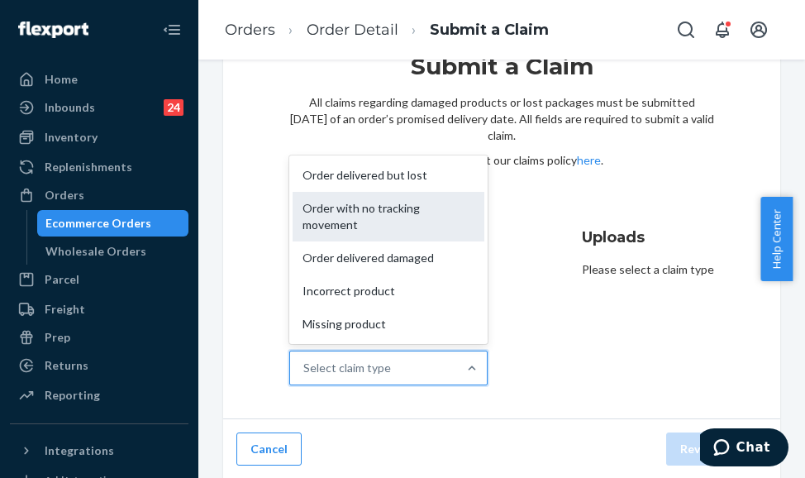
click at [415, 212] on div "Order with no tracking movement" at bounding box center [389, 217] width 192 height 50
click at [305, 360] on input "Why are you submitting a claim? option Order with no tracking movement focused,…" at bounding box center [304, 368] width 2 height 17
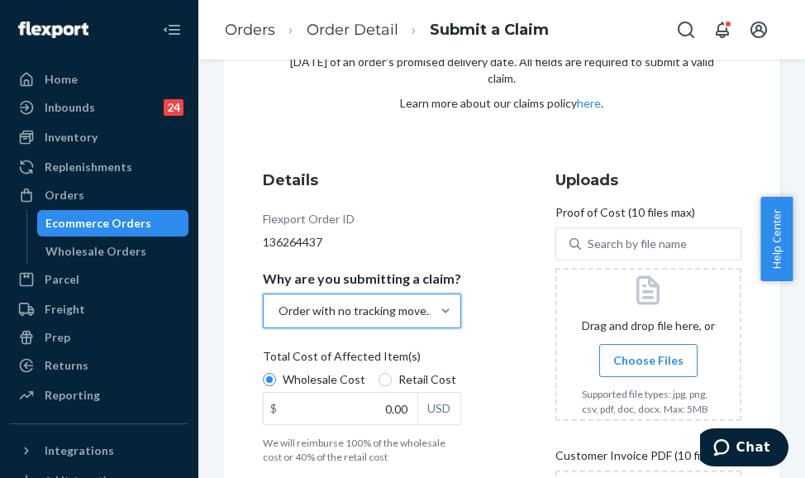
scroll to position [149, 0]
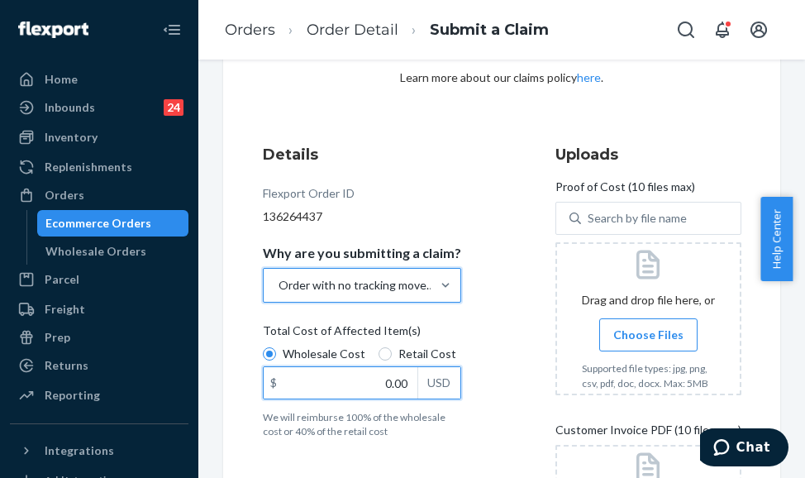
click at [379, 375] on input "0.00" at bounding box center [341, 382] width 154 height 31
type input "47.00"
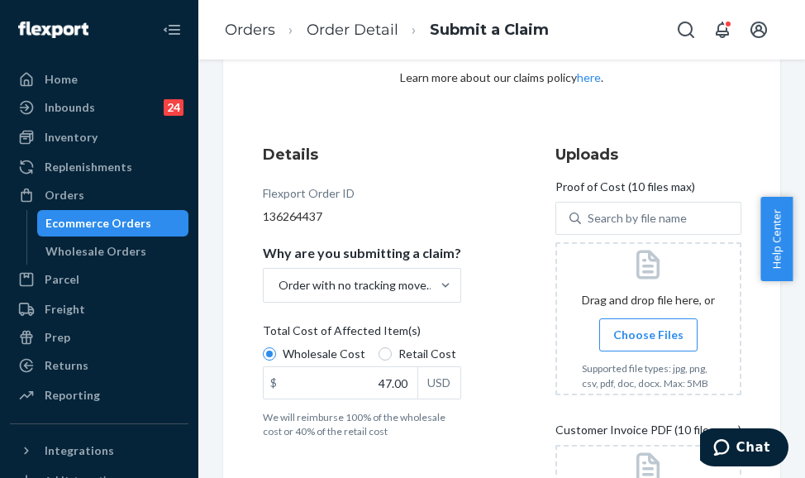
click at [627, 340] on span "Choose Files" at bounding box center [648, 335] width 70 height 17
click at [648, 340] on input "Choose Files" at bounding box center [648, 335] width 1 height 18
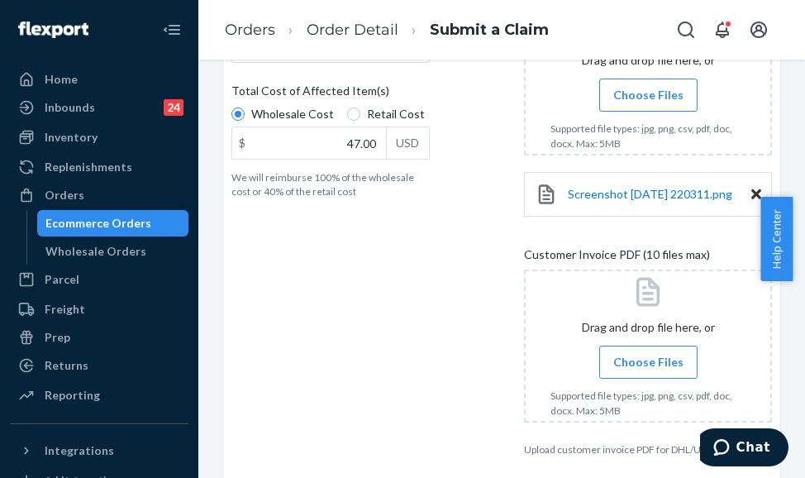
scroll to position [397, 0]
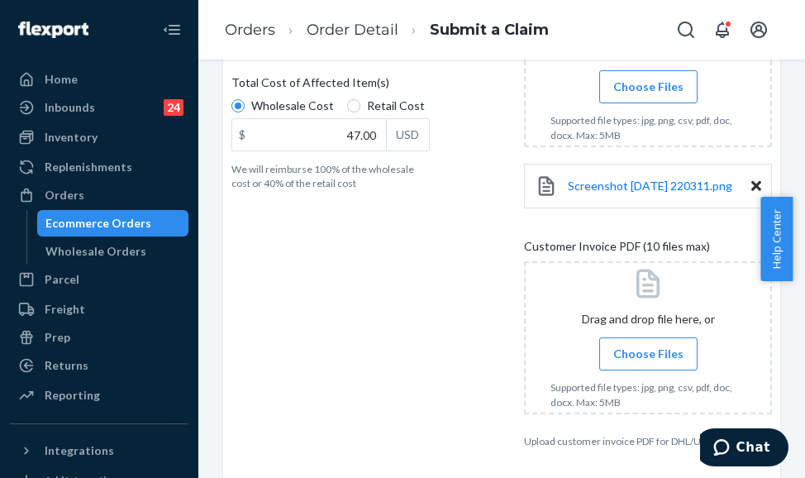
click at [640, 362] on span "Choose Files" at bounding box center [648, 354] width 70 height 17
click at [648, 363] on input "Choose Files" at bounding box center [648, 354] width 1 height 18
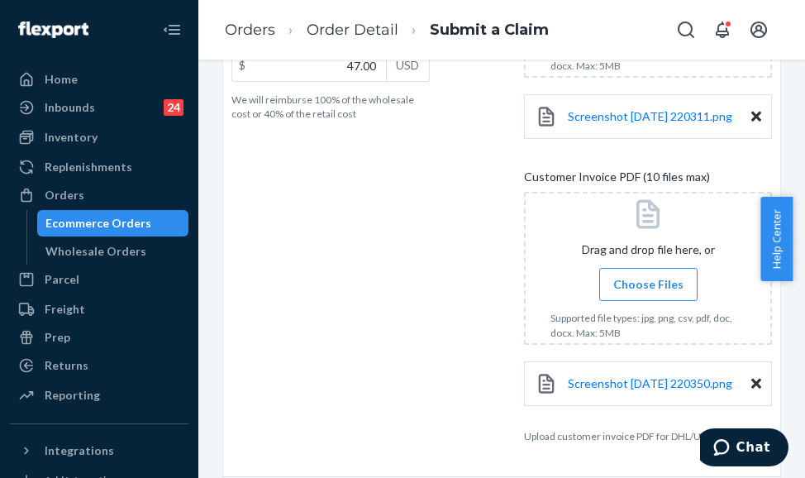
scroll to position [544, 0]
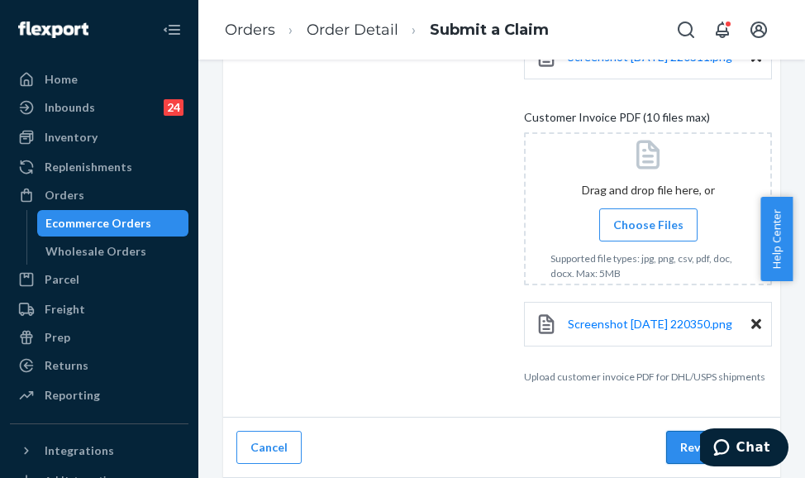
click at [672, 437] on button "Review Claim" at bounding box center [716, 447] width 101 height 33
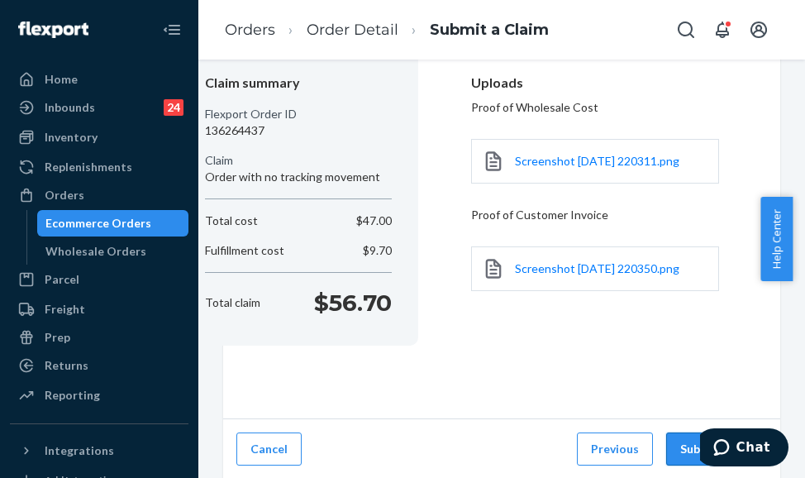
click at [675, 441] on button "Submit Claim" at bounding box center [716, 448] width 101 height 33
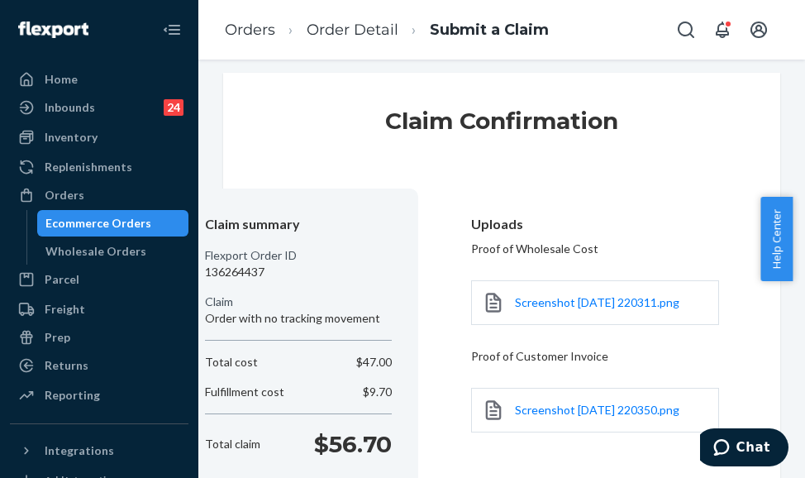
scroll to position [0, 0]
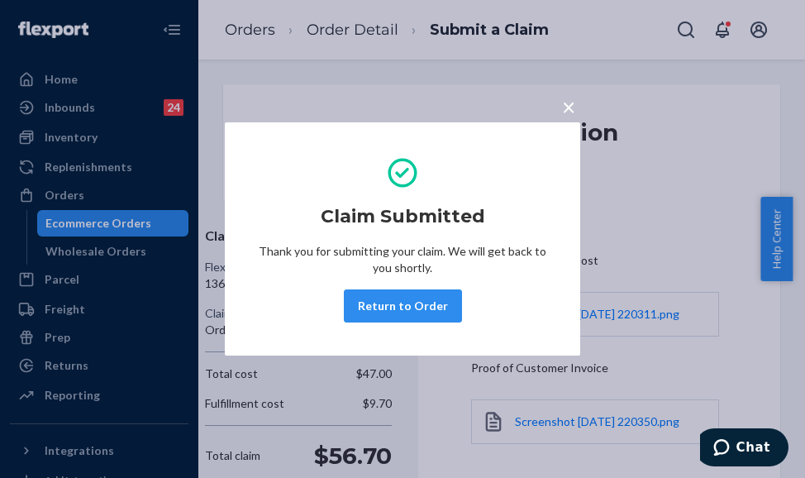
click at [564, 106] on span "×" at bounding box center [568, 107] width 13 height 28
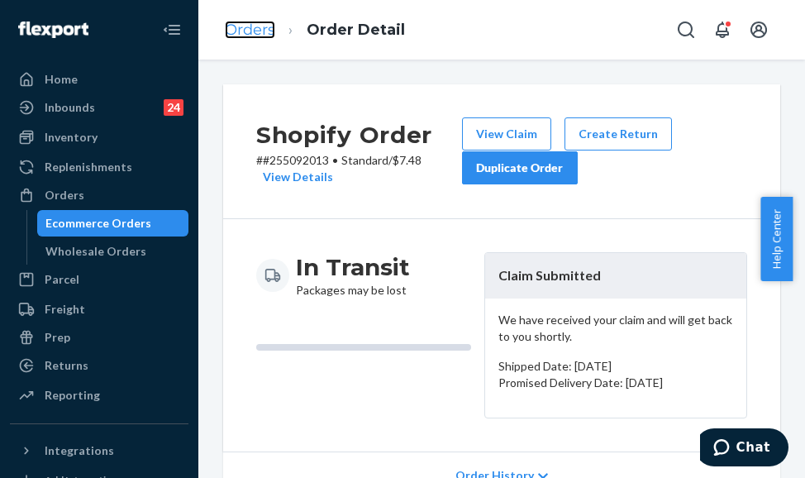
click at [231, 25] on link "Orders" at bounding box center [250, 30] width 50 height 18
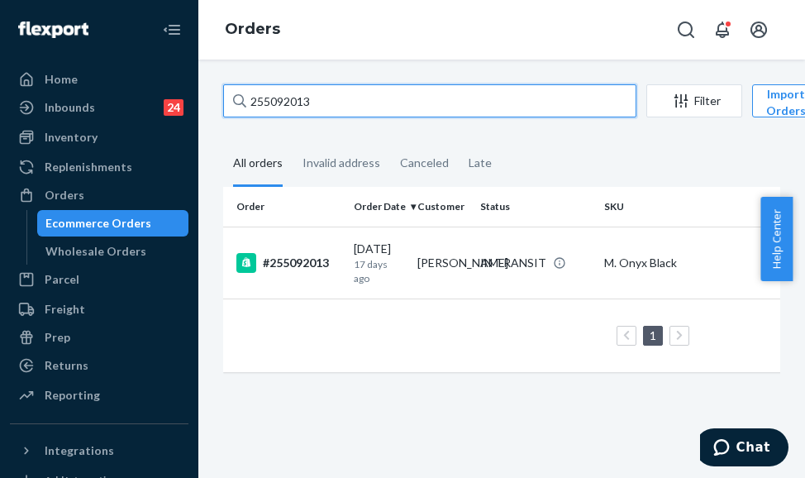
drag, startPoint x: 332, startPoint y: 102, endPoint x: 180, endPoint y: 98, distance: 151.3
click at [180, 98] on div "Home Inbounds 24 Shipping Plans Problems 24 Inventory Products Replenishments O…" at bounding box center [402, 239] width 805 height 478
paste input "[PERSON_NAME]"
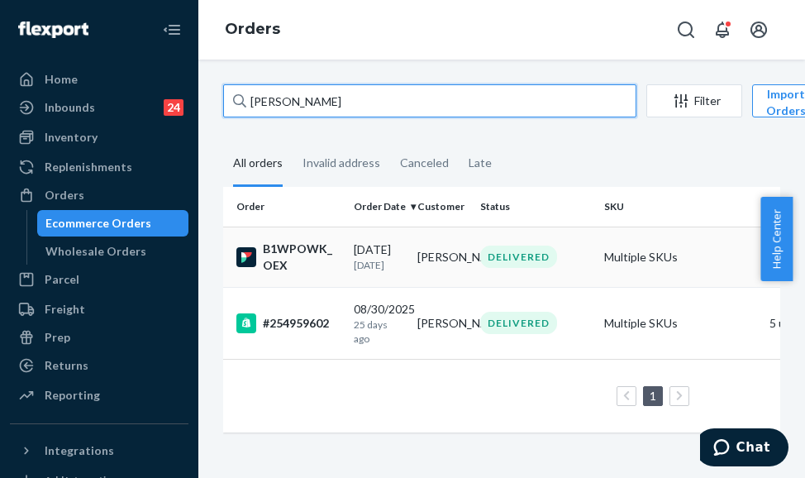
type input "[PERSON_NAME]"
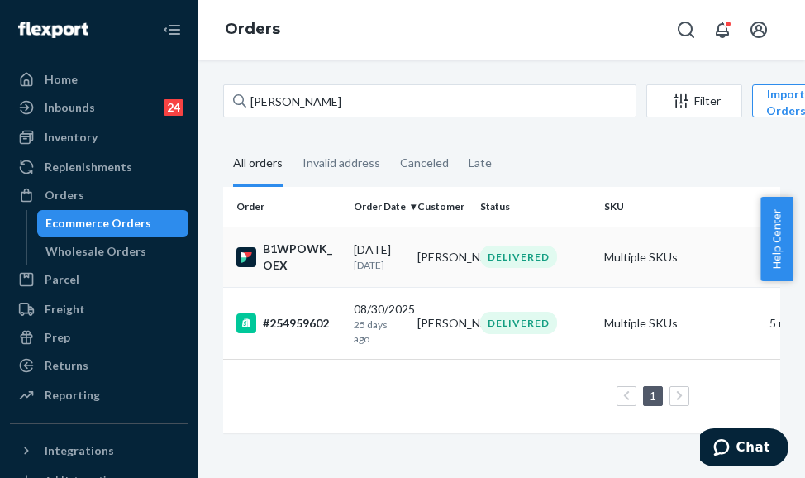
click at [351, 270] on td "[DATE] [DATE]" at bounding box center [379, 257] width 64 height 60
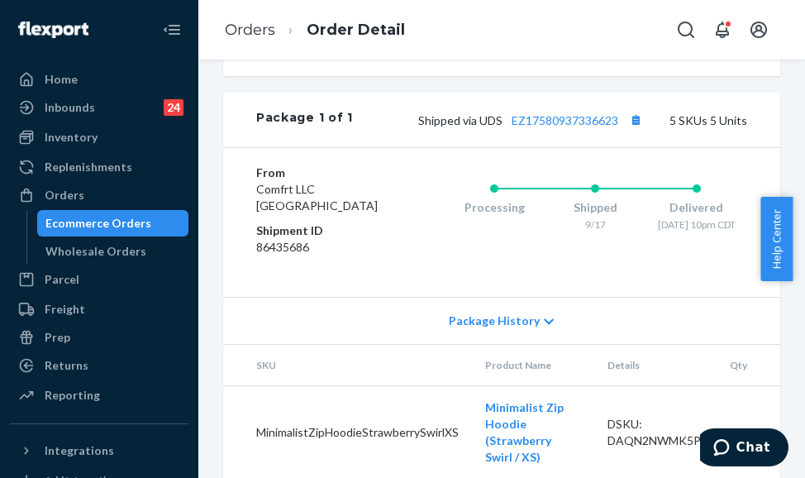
scroll to position [1075, 0]
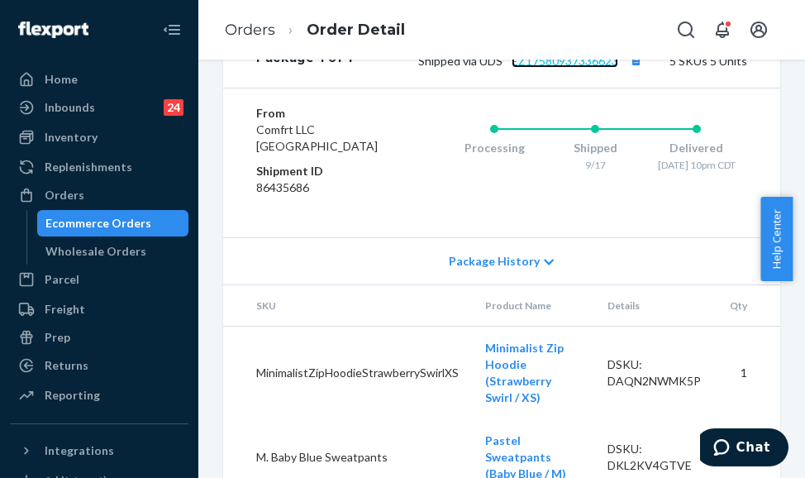
click at [563, 68] on link "EZ17580937336623" at bounding box center [565, 61] width 107 height 14
click at [298, 155] on dd "Comfrt LLC [GEOGRAPHIC_DATA]" at bounding box center [317, 138] width 122 height 33
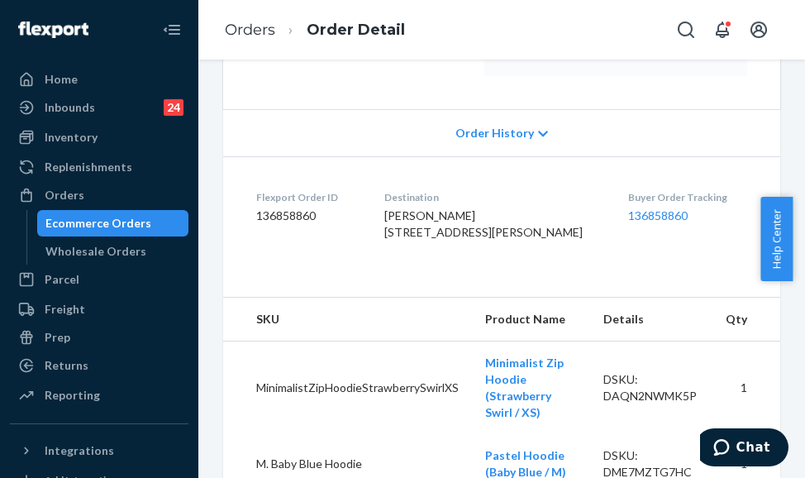
scroll to position [343, 0]
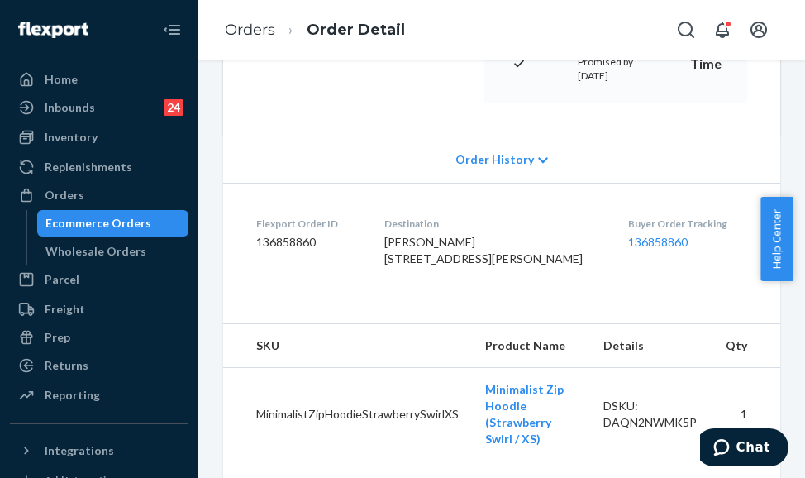
drag, startPoint x: 475, startPoint y: 318, endPoint x: 506, endPoint y: 317, distance: 30.6
click at [506, 265] on span "[PERSON_NAME] [STREET_ADDRESS][PERSON_NAME]" at bounding box center [483, 250] width 198 height 31
copy span "53226"
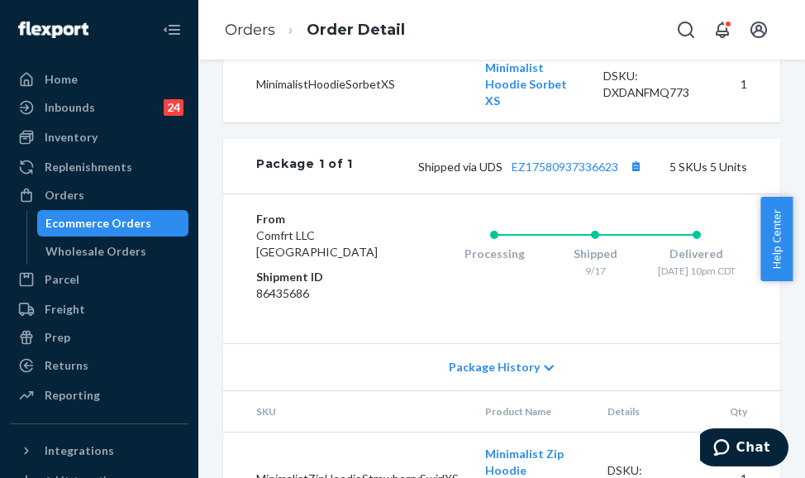
scroll to position [1004, 0]
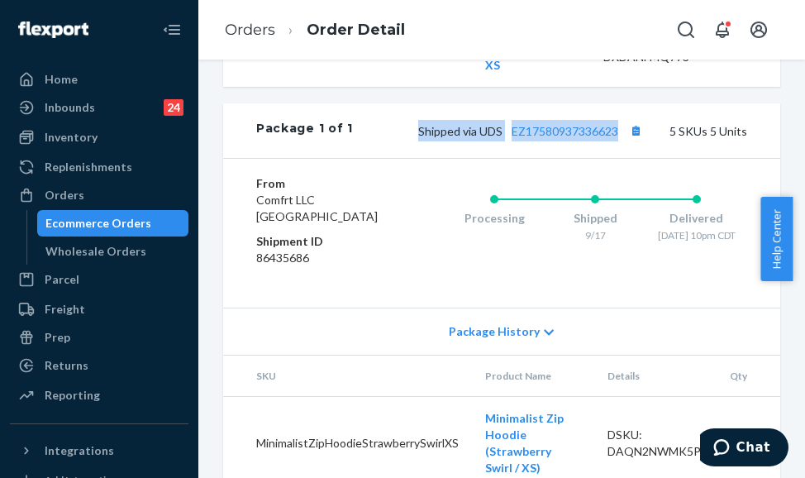
drag, startPoint x: 398, startPoint y: 212, endPoint x: 611, endPoint y: 218, distance: 212.5
click at [611, 141] on div "Shipped via UDS EZ17580937336623 5 SKUs 5 Units" at bounding box center [550, 130] width 394 height 21
copy span "Shipped via UDS EZ17580937336623"
click at [254, 25] on link "Orders" at bounding box center [250, 30] width 50 height 18
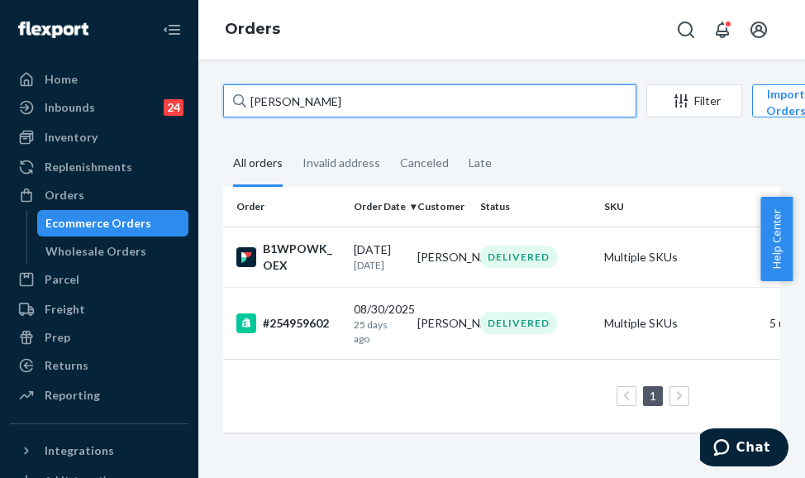
drag, startPoint x: 329, startPoint y: 106, endPoint x: 218, endPoint y: 101, distance: 110.9
click at [218, 101] on div "[PERSON_NAME] Filter Import Orders Create order Ecommerce order Removal order A…" at bounding box center [502, 266] width 582 height 365
paste input "255341559"
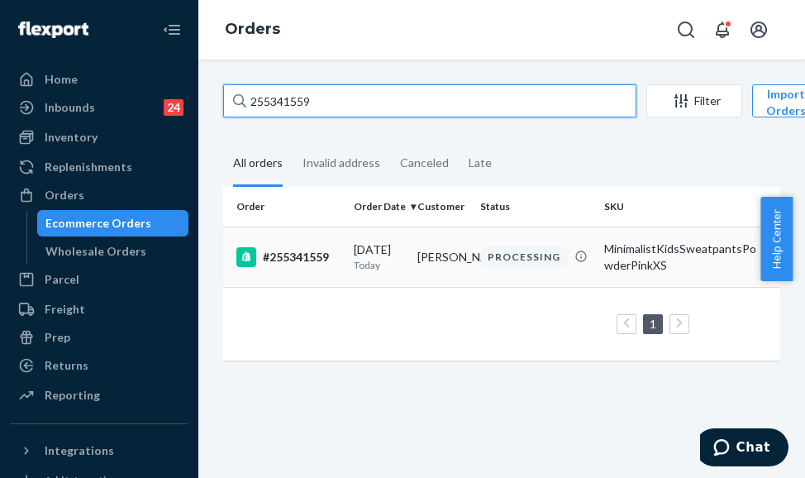
type input "255341559"
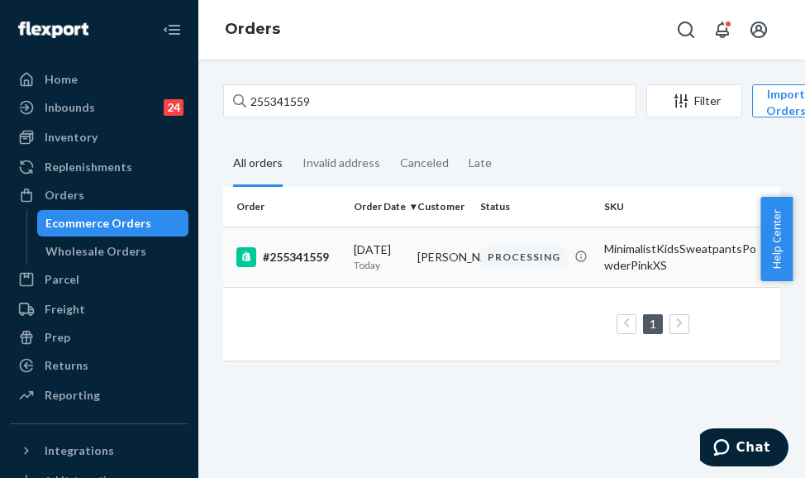
click at [332, 259] on div "#255341559" at bounding box center [288, 257] width 104 height 20
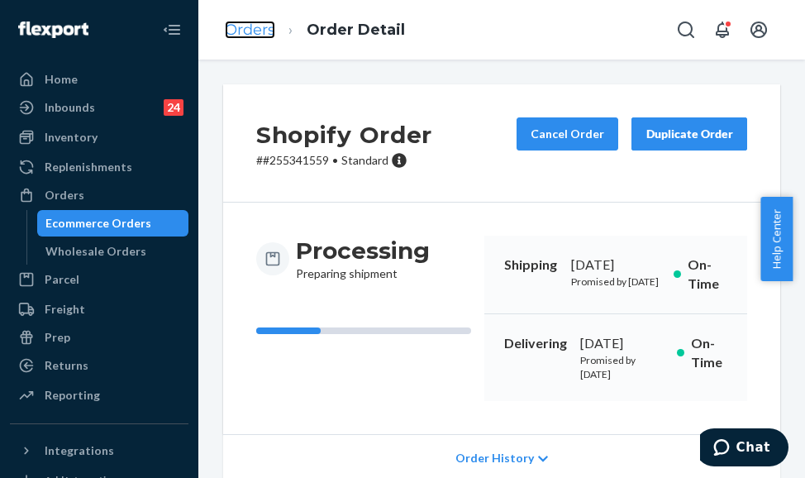
click at [238, 29] on link "Orders" at bounding box center [250, 30] width 50 height 18
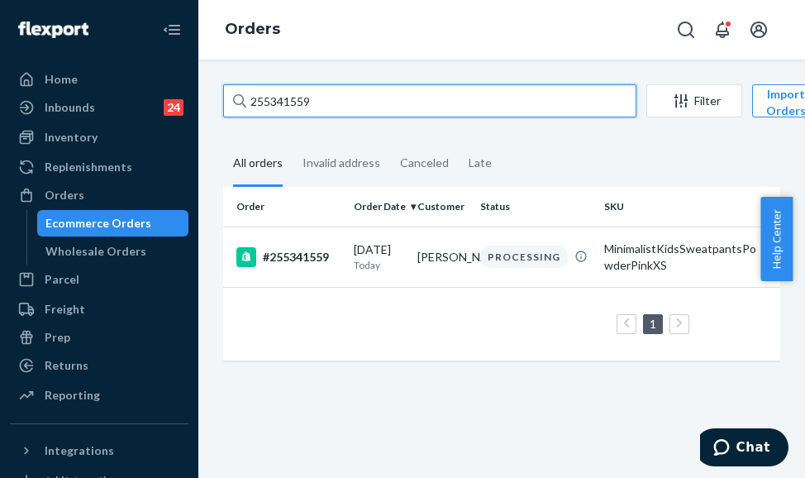
drag, startPoint x: 369, startPoint y: 114, endPoint x: 203, endPoint y: 119, distance: 166.2
click at [203, 119] on div "255341559 Filter Import Orders Create order Ecommerce order Removal order All o…" at bounding box center [501, 269] width 607 height 418
paste input "286430"
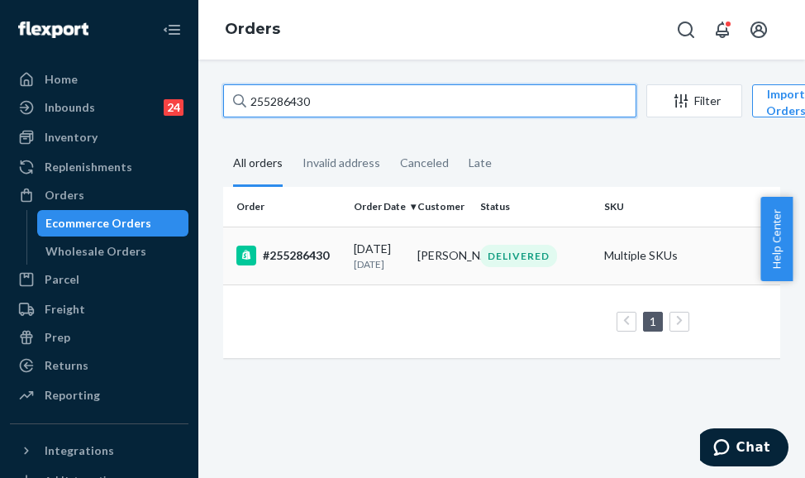
type input "255286430"
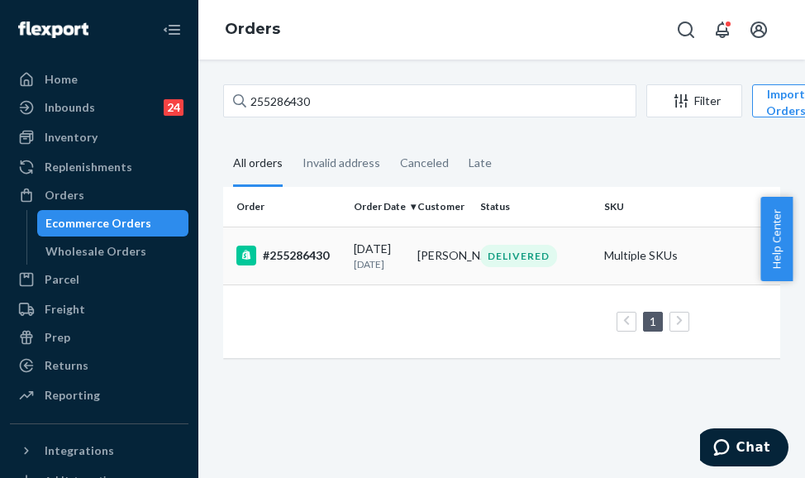
click at [360, 256] on div "[DATE] [DATE]" at bounding box center [379, 256] width 50 height 31
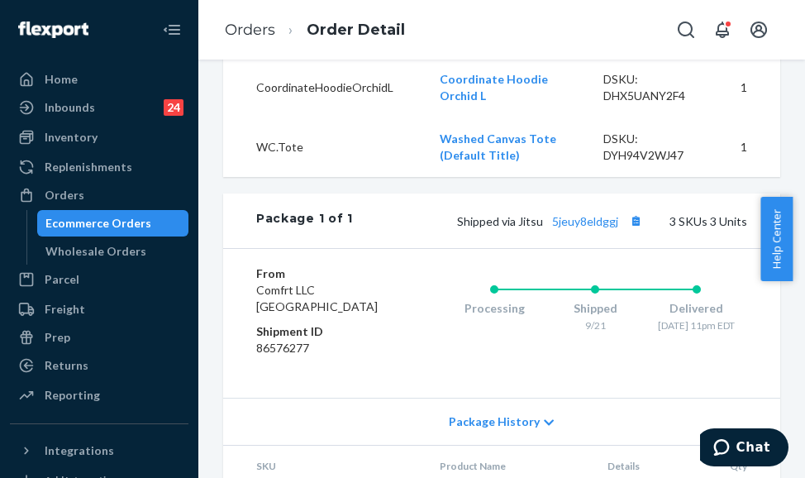
scroll to position [744, 0]
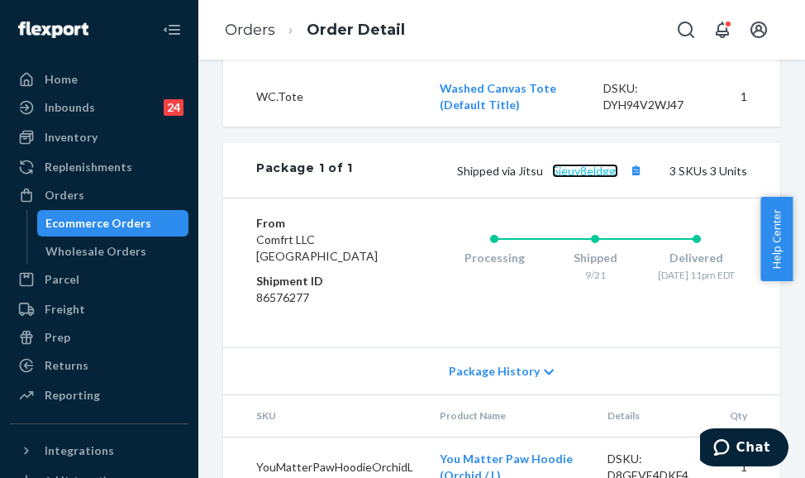
click at [575, 178] on link "5jeuy8eldggj" at bounding box center [585, 171] width 66 height 14
click at [752, 452] on span "Chat" at bounding box center [754, 447] width 34 height 15
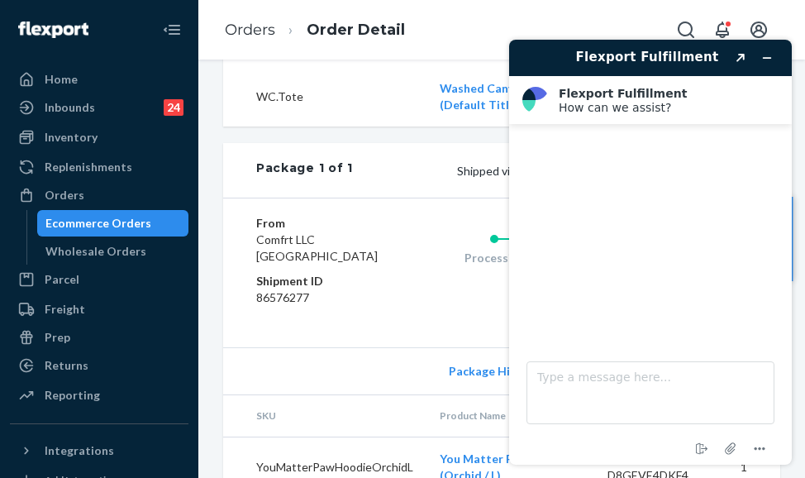
scroll to position [0, 0]
drag, startPoint x: 451, startPoint y: 257, endPoint x: 446, endPoint y: 265, distance: 8.5
click at [446, 198] on div "Package 1 of 1 Shipped via Jitsu 5jeuy8eldggj 3 SKUs 3 Units" at bounding box center [501, 170] width 557 height 55
click at [453, 198] on div "Package 1 of 1 Shipped via Jitsu 5jeuy8eldggj 3 SKUs 3 Units" at bounding box center [501, 170] width 557 height 55
click at [766, 63] on icon "Minimize widget" at bounding box center [767, 58] width 12 height 12
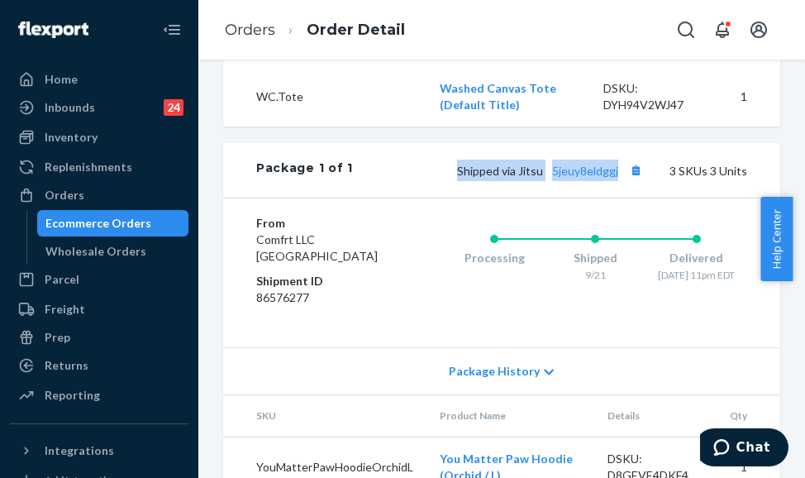
drag, startPoint x: 447, startPoint y: 247, endPoint x: 610, endPoint y: 260, distance: 163.4
click at [610, 181] on div "Shipped via Jitsu 5jeuy8eldggj 3 SKUs 3 Units" at bounding box center [550, 170] width 394 height 21
copy span "Shipped via Jitsu 5jeuy8eldggj"
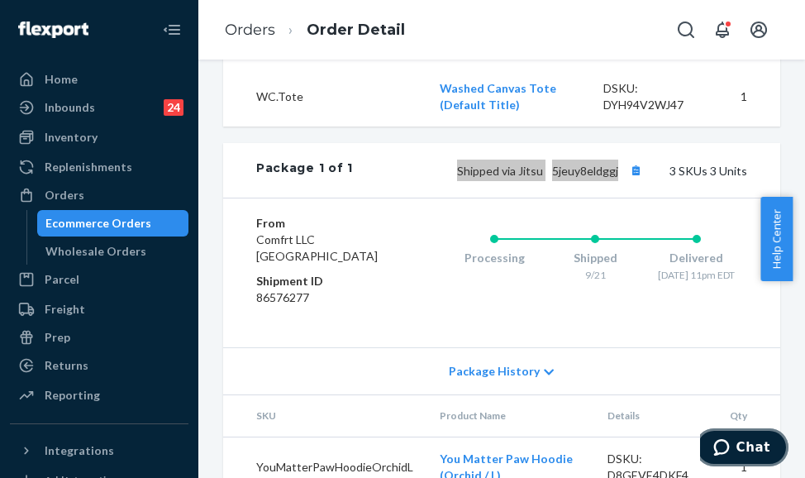
click at [737, 451] on span "Chat" at bounding box center [724, 447] width 23 height 17
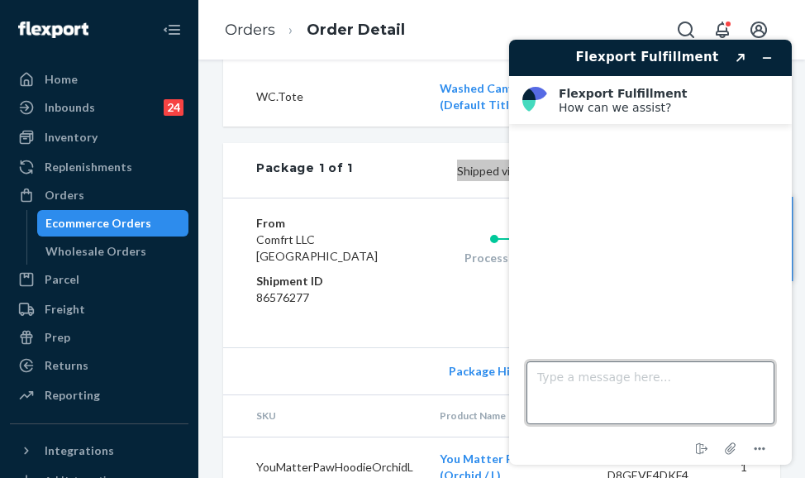
click at [621, 394] on textarea "Type a message here..." at bounding box center [651, 392] width 248 height 63
type textarea "Shipped via Jitsu 5jeuy8eldggj POD for this one please"
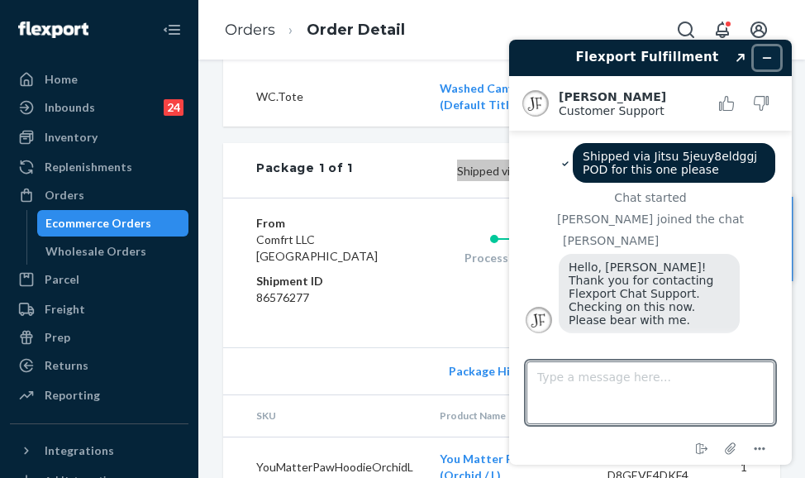
click at [775, 65] on button "Minimize widget" at bounding box center [767, 57] width 26 height 23
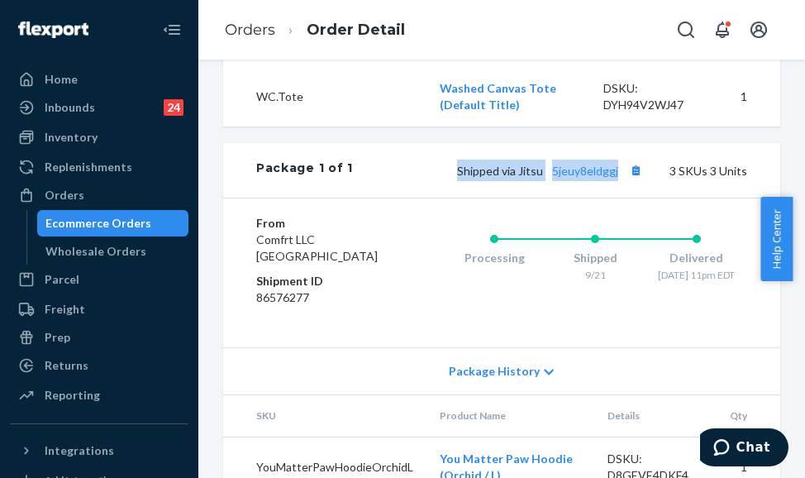
click at [459, 181] on div "Shipped via Jitsu 5jeuy8eldggj 3 SKUs 3 Units" at bounding box center [550, 170] width 394 height 21
drag, startPoint x: 442, startPoint y: 255, endPoint x: 614, endPoint y: 254, distance: 172.0
click at [614, 181] on div "Shipped via Jitsu 5jeuy8eldggj 3 SKUs 3 Units" at bounding box center [550, 170] width 394 height 21
copy span "Shipped via Jitsu 5jeuy8eldggj"
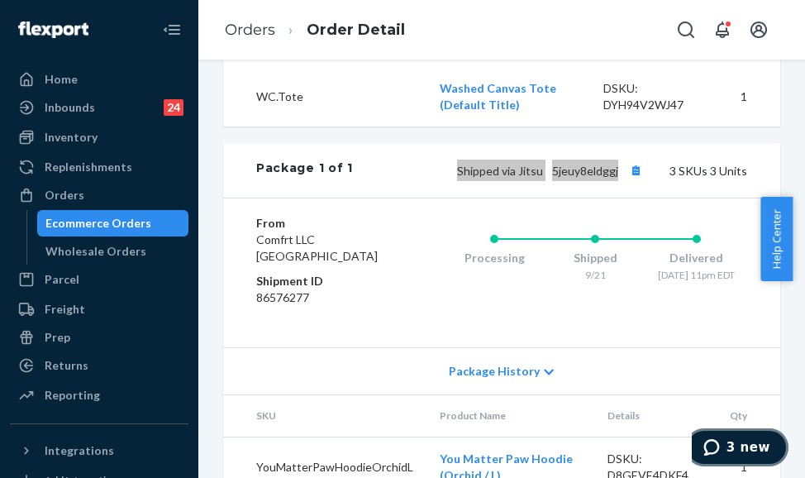
click at [754, 434] on button "3 new" at bounding box center [736, 447] width 103 height 38
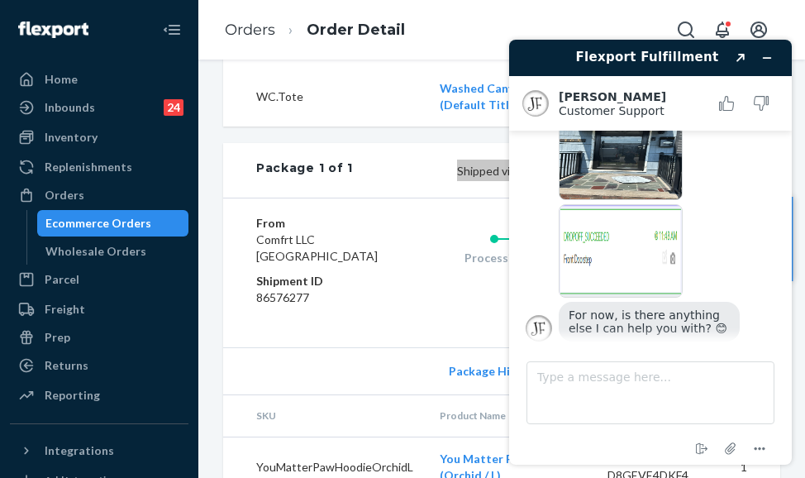
scroll to position [192, 0]
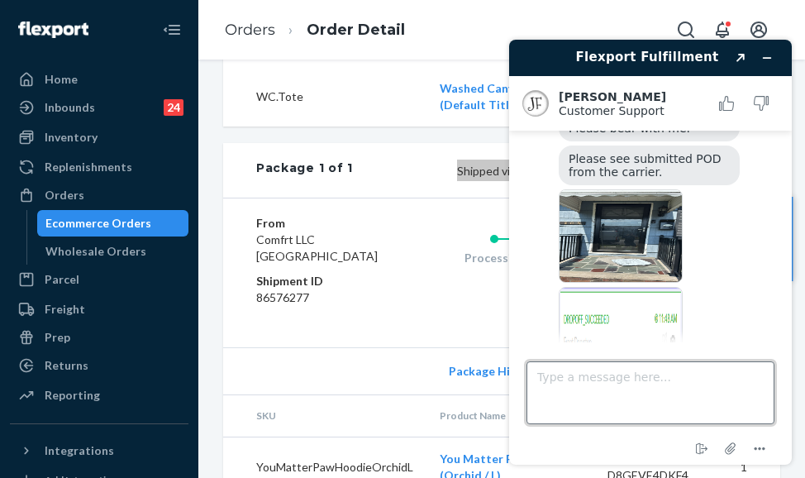
click at [627, 394] on textarea "Type a message here..." at bounding box center [651, 392] width 248 height 63
type textarea "thank you"
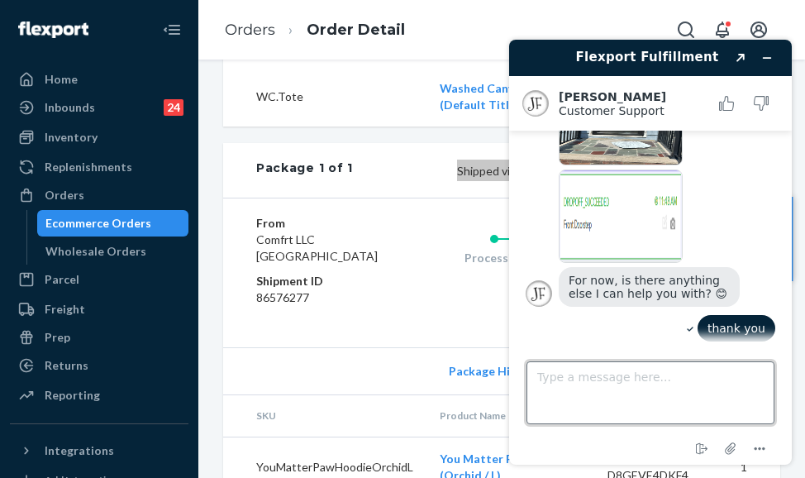
scroll to position [227, 0]
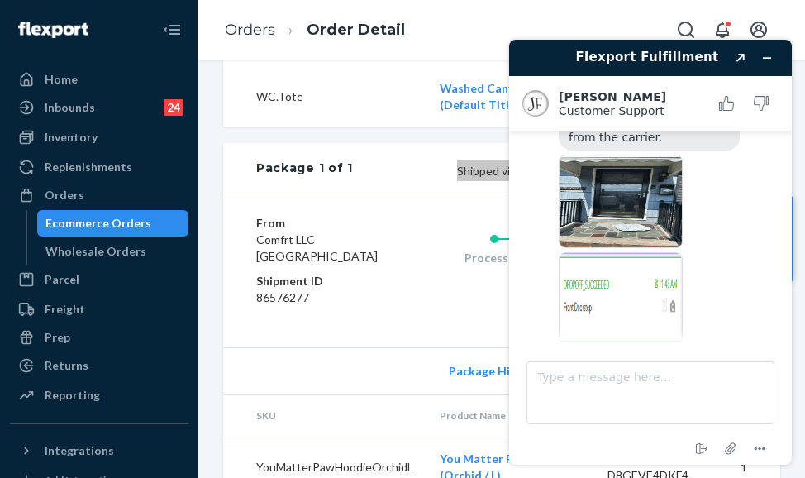
click at [642, 214] on img at bounding box center [621, 201] width 124 height 93
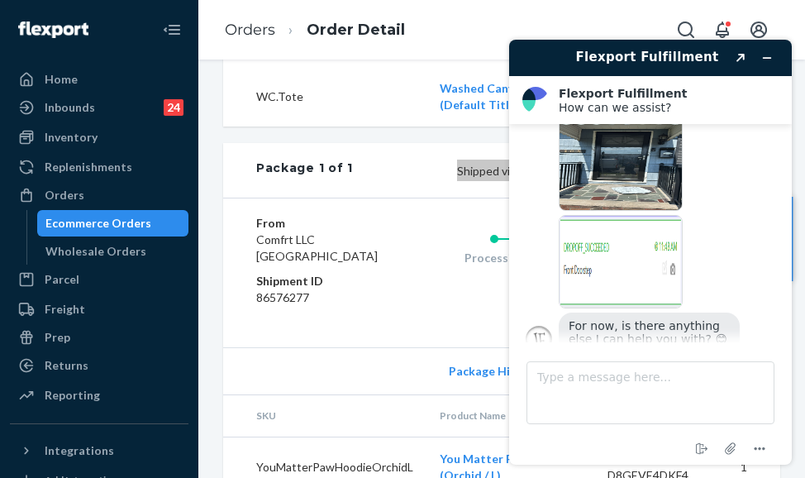
scroll to position [241, 0]
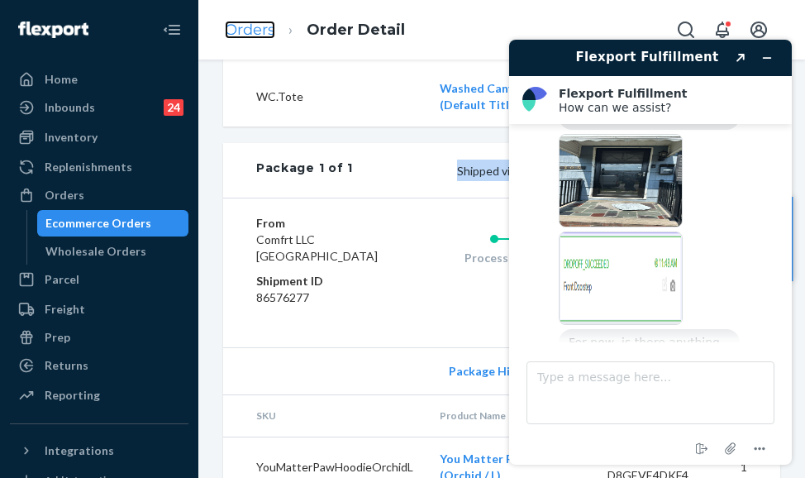
click at [266, 31] on link "Orders" at bounding box center [250, 30] width 50 height 18
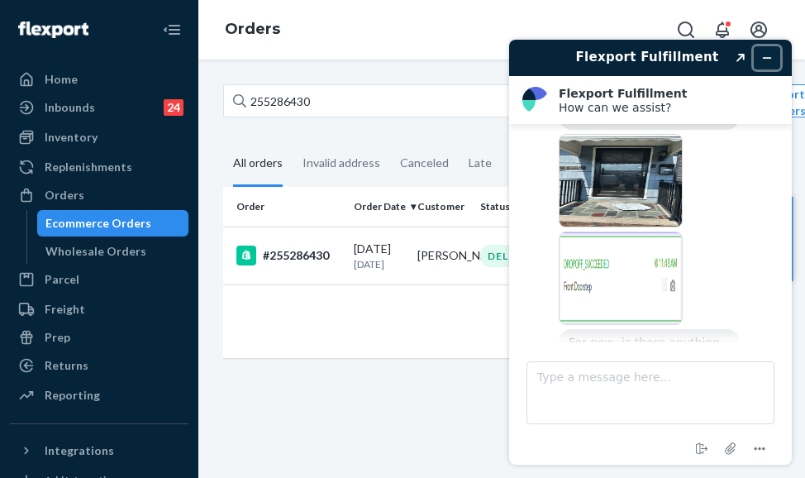
click at [774, 64] on button "Minimize widget" at bounding box center [767, 57] width 26 height 23
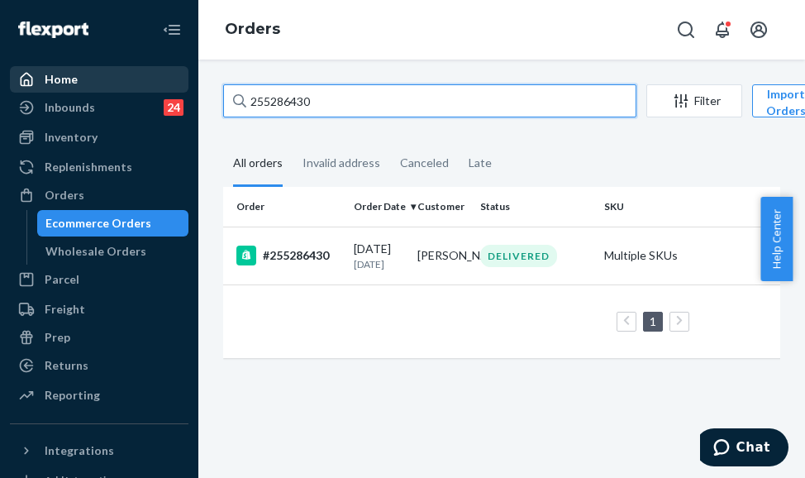
drag, startPoint x: 388, startPoint y: 95, endPoint x: 119, endPoint y: 80, distance: 269.1
click at [119, 80] on div "Home Inbounds 24 Shipping Plans Problems 24 Inventory Products Replenishments O…" at bounding box center [402, 239] width 805 height 478
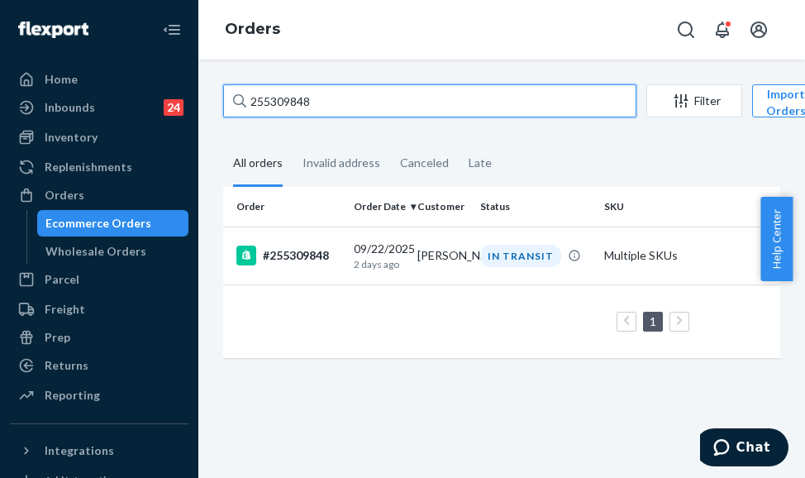
type input "255309848"
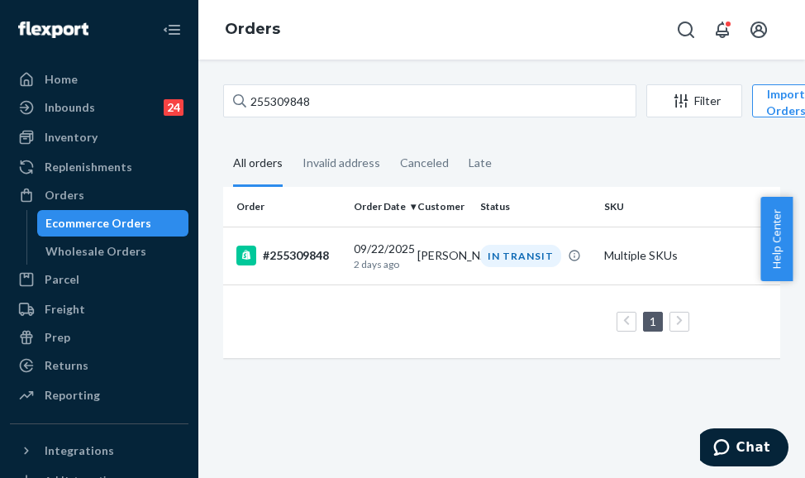
click at [338, 258] on div "#255309848" at bounding box center [288, 256] width 104 height 20
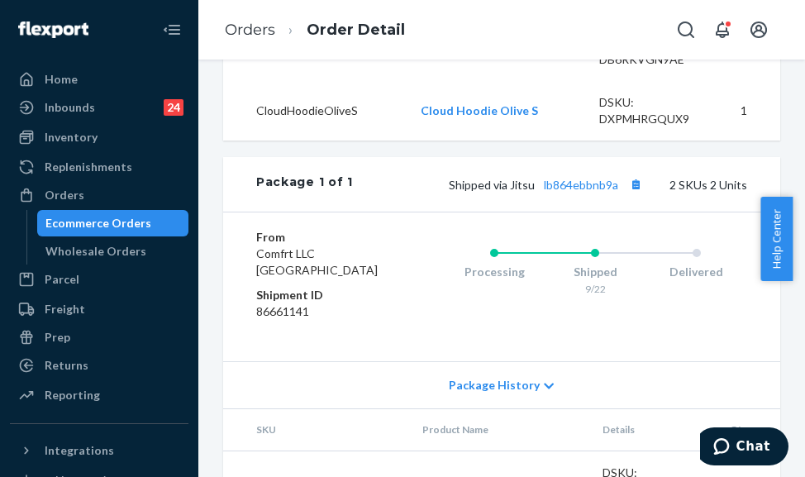
scroll to position [744, 0]
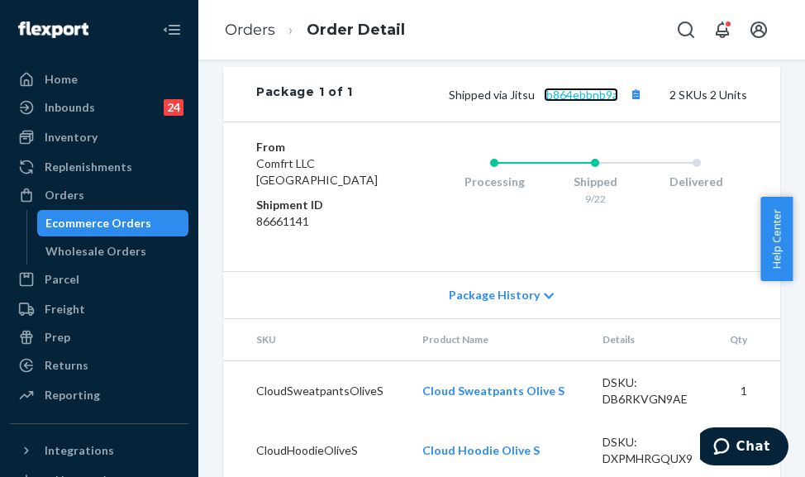
click at [551, 102] on link "lb864ebbnb9a" at bounding box center [581, 95] width 74 height 14
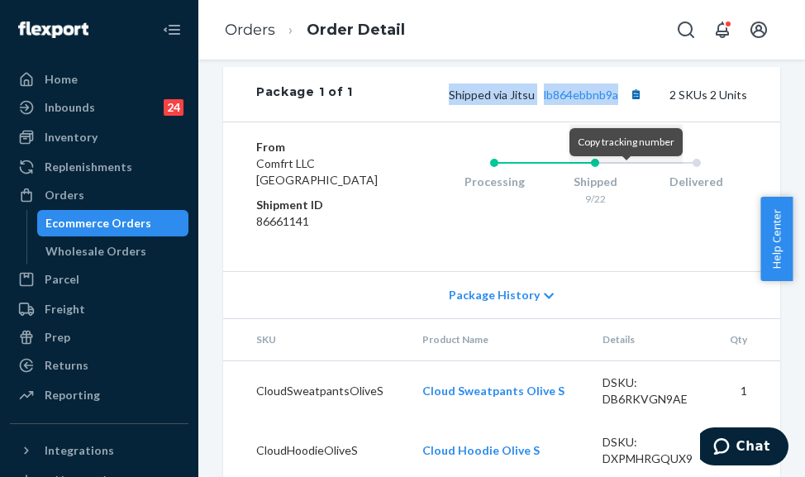
drag, startPoint x: 435, startPoint y: 183, endPoint x: 615, endPoint y: 176, distance: 180.3
click at [615, 105] on div "Shipped via Jitsu lb864ebbnb9a 2 SKUs 2 Units" at bounding box center [550, 93] width 394 height 21
copy span "Shipped via Jitsu lb864ebbnb9a"
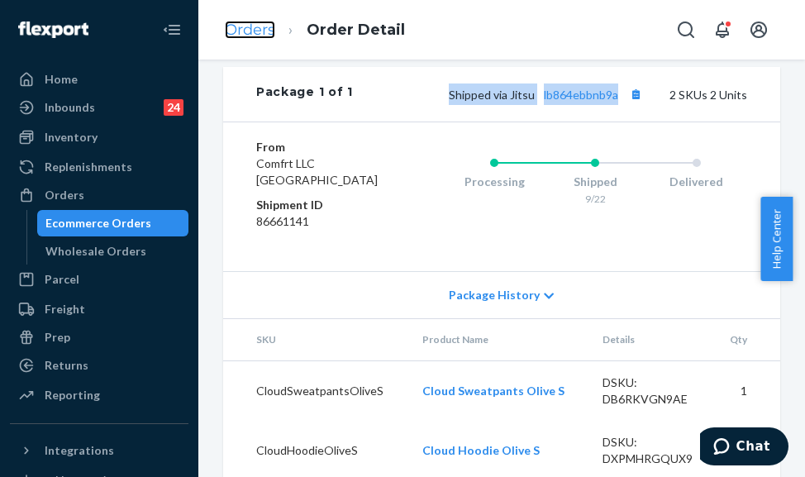
click at [254, 35] on link "Orders" at bounding box center [250, 30] width 50 height 18
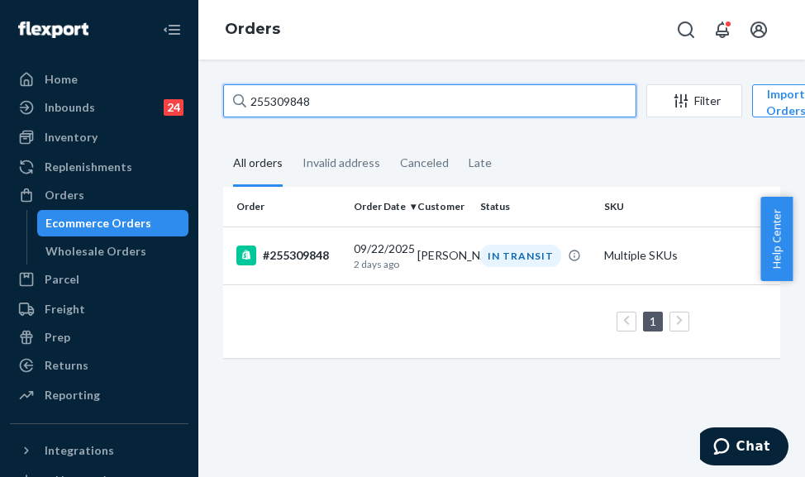
drag, startPoint x: 309, startPoint y: 111, endPoint x: 250, endPoint y: 112, distance: 59.5
click at [250, 112] on input "255309848" at bounding box center [429, 100] width 413 height 33
paste input "270440"
type input "255270440"
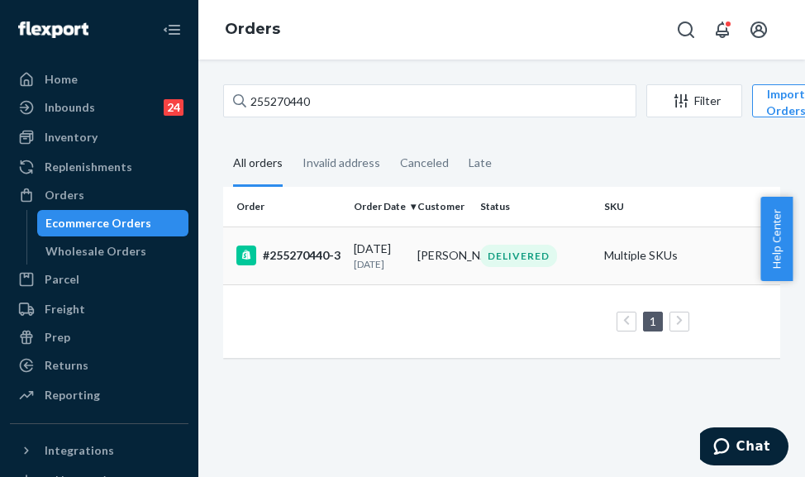
click at [339, 265] on div "#255270440-3" at bounding box center [288, 256] width 104 height 20
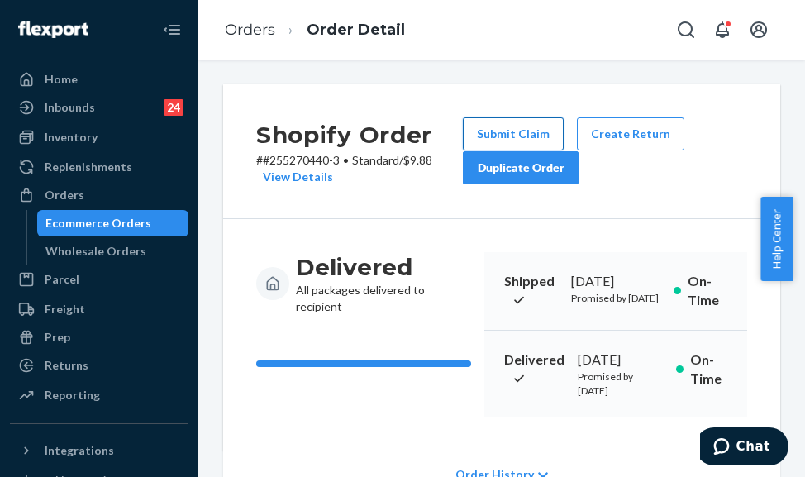
click at [527, 147] on button "Submit Claim" at bounding box center [513, 133] width 101 height 33
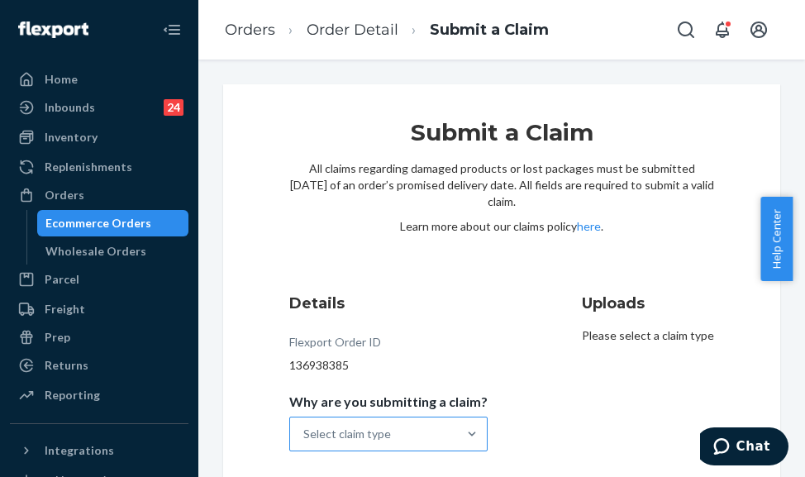
click at [393, 433] on div "Select claim type" at bounding box center [373, 433] width 167 height 33
click at [305, 433] on input "Why are you submitting a claim? Select claim type" at bounding box center [304, 434] width 2 height 17
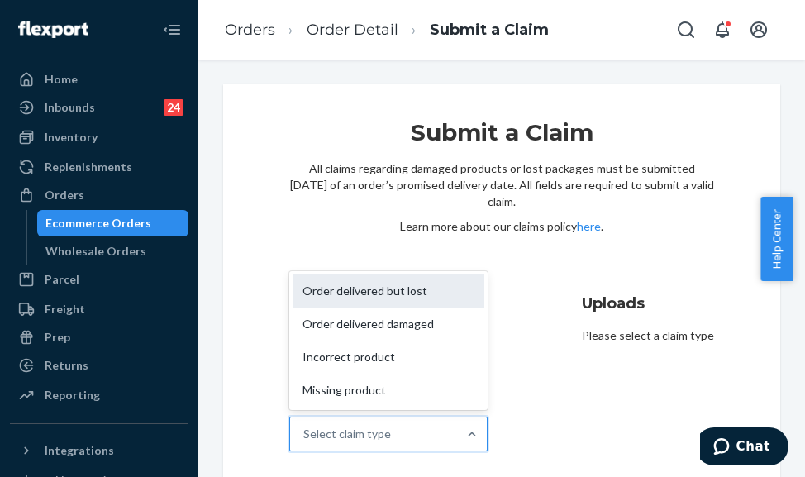
click at [433, 301] on div "Order delivered but lost" at bounding box center [389, 290] width 192 height 33
click at [305, 426] on input "Why are you submitting a claim? option Order delivered but lost focused, 1 of 4…" at bounding box center [304, 434] width 2 height 17
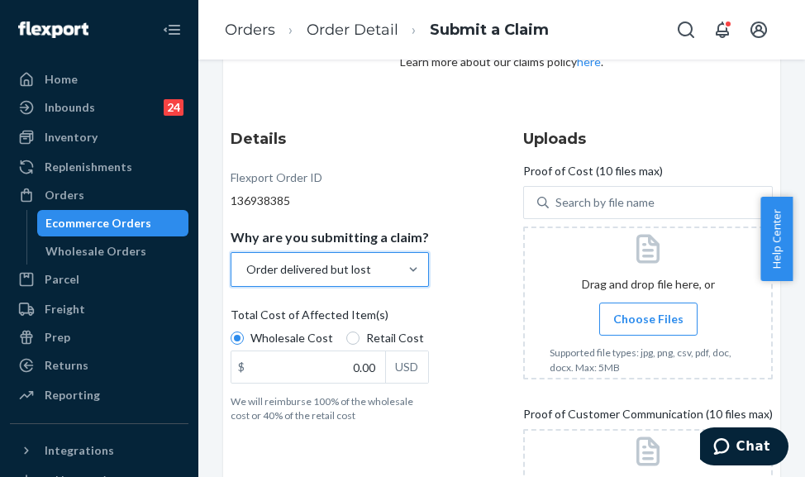
scroll to position [165, 0]
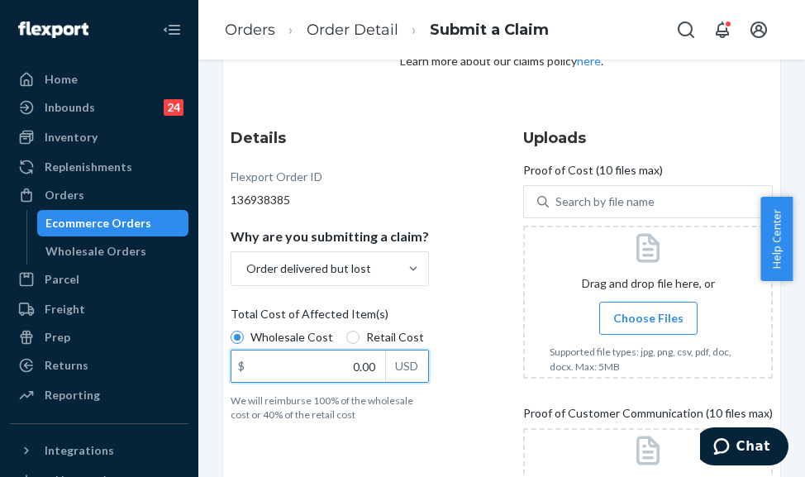
click at [351, 369] on input "0.00" at bounding box center [308, 366] width 154 height 31
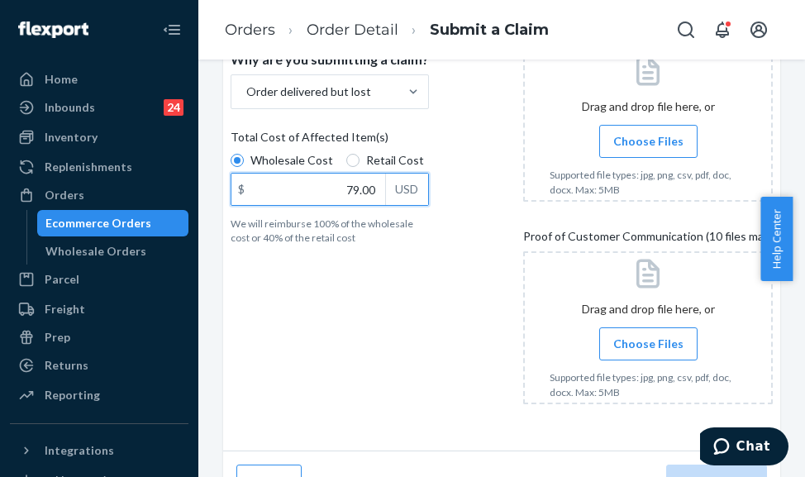
scroll to position [376, 0]
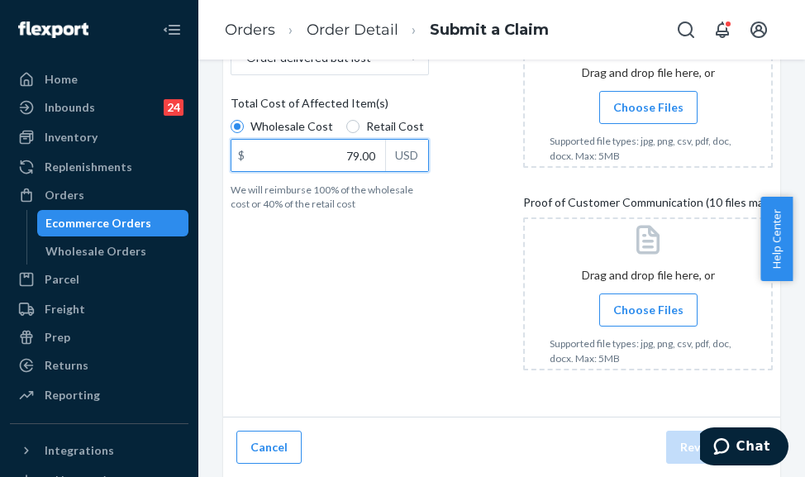
type input "79.00"
click at [613, 111] on span "Choose Files" at bounding box center [648, 107] width 70 height 17
click at [648, 111] on input "Choose Files" at bounding box center [648, 107] width 1 height 18
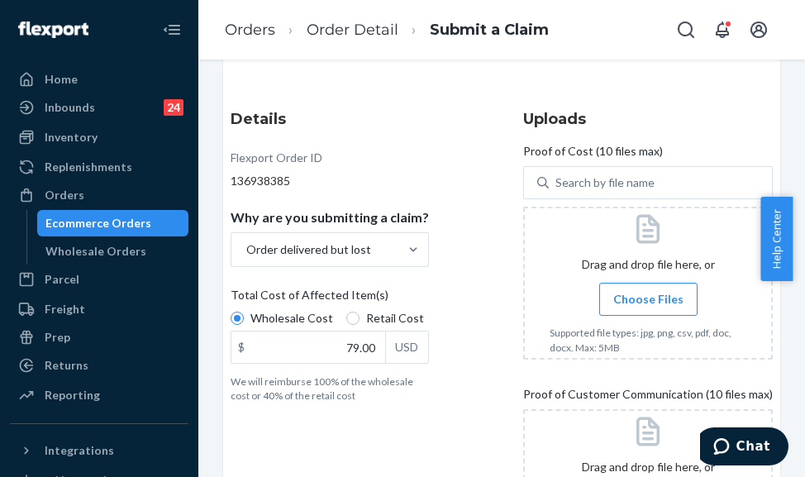
scroll to position [211, 0]
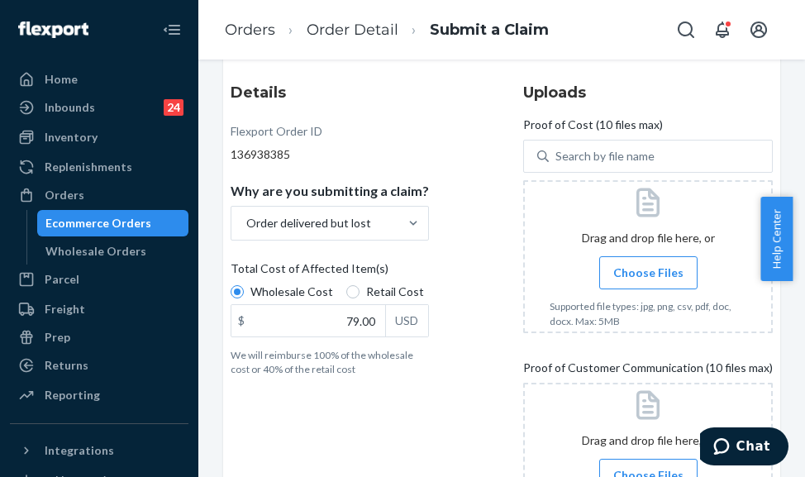
click at [645, 270] on span "Choose Files" at bounding box center [648, 273] width 70 height 17
click at [648, 270] on input "Choose Files" at bounding box center [648, 273] width 1 height 18
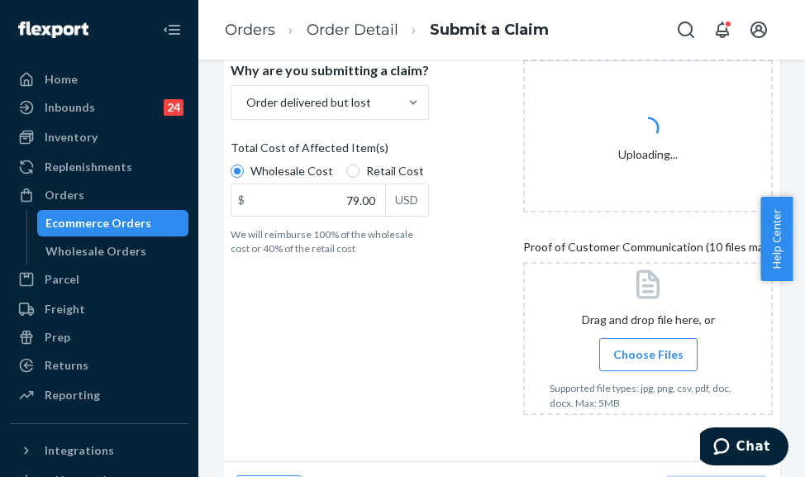
scroll to position [376, 0]
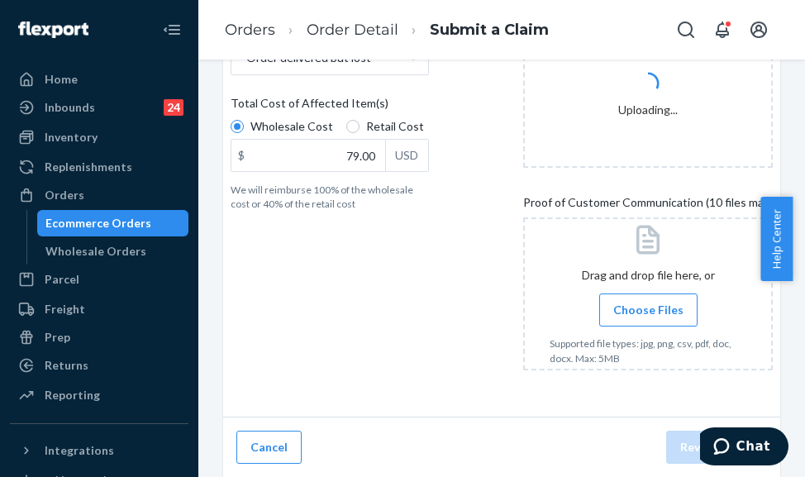
click at [644, 310] on span "Choose Files" at bounding box center [648, 310] width 70 height 17
click at [648, 310] on input "Choose Files" at bounding box center [648, 310] width 1 height 18
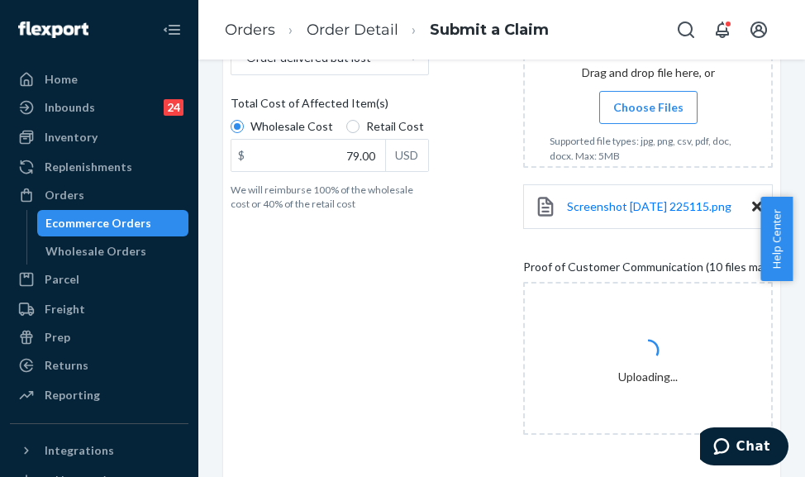
click at [633, 112] on span "Choose Files" at bounding box center [648, 107] width 70 height 17
click at [648, 112] on input "Choose Files" at bounding box center [648, 107] width 1 height 18
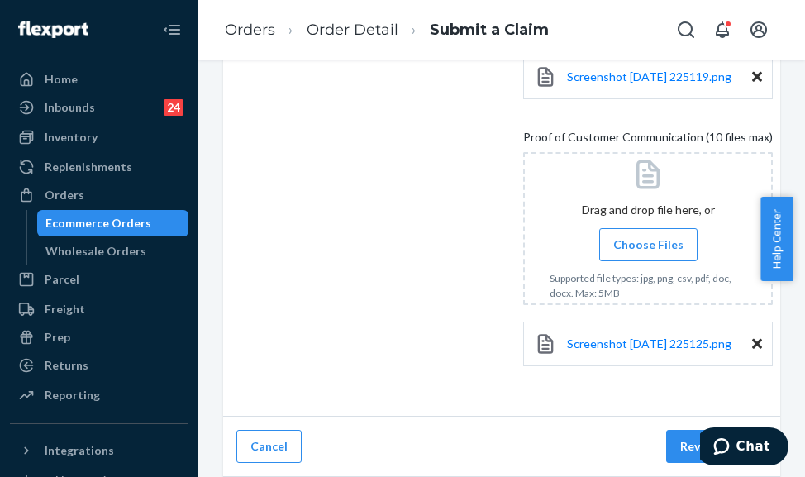
scroll to position [598, 0]
click at [637, 246] on label "Choose Files" at bounding box center [648, 244] width 98 height 33
click at [648, 246] on input "Choose Files" at bounding box center [648, 245] width 1 height 18
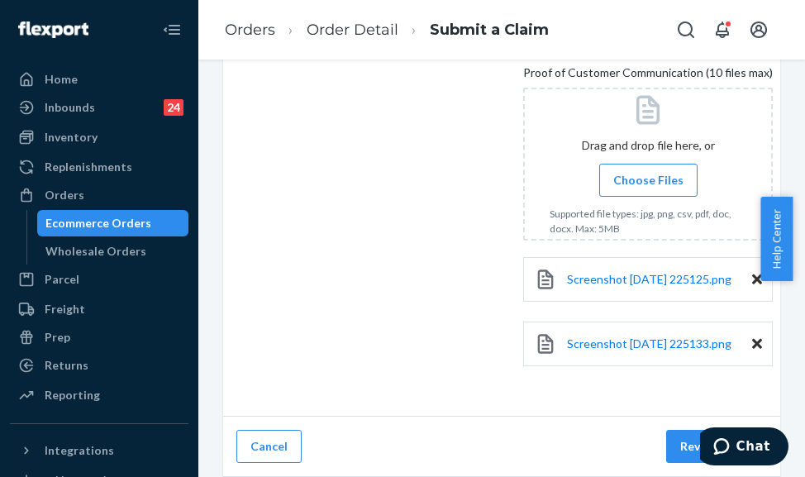
scroll to position [671, 0]
click at [667, 454] on button "Review Claim" at bounding box center [716, 446] width 101 height 33
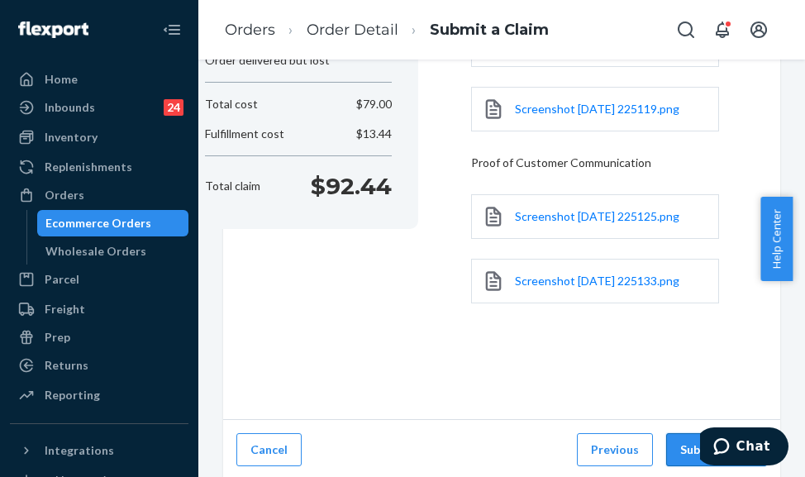
click at [671, 435] on button "Submit Claim" at bounding box center [716, 449] width 101 height 33
